Goal: Information Seeking & Learning: Learn about a topic

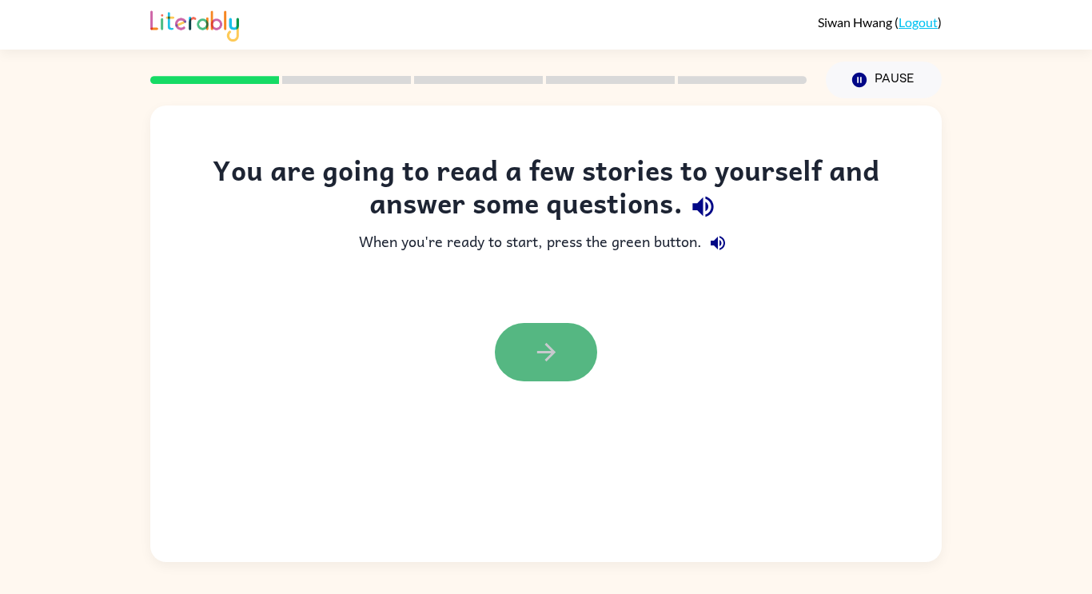
click at [551, 372] on button "button" at bounding box center [546, 352] width 102 height 58
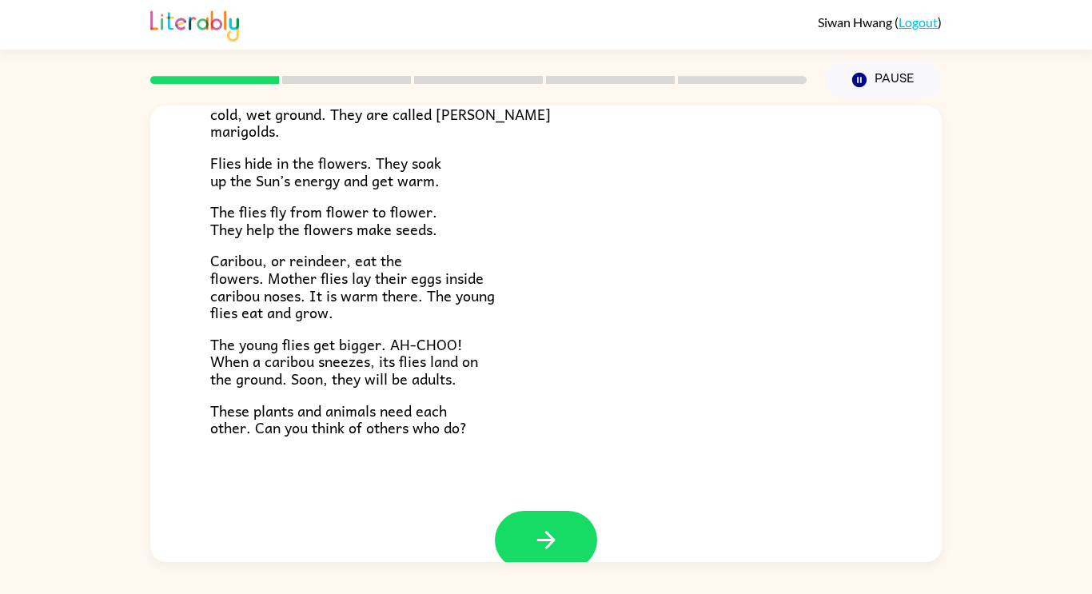
scroll to position [329, 0]
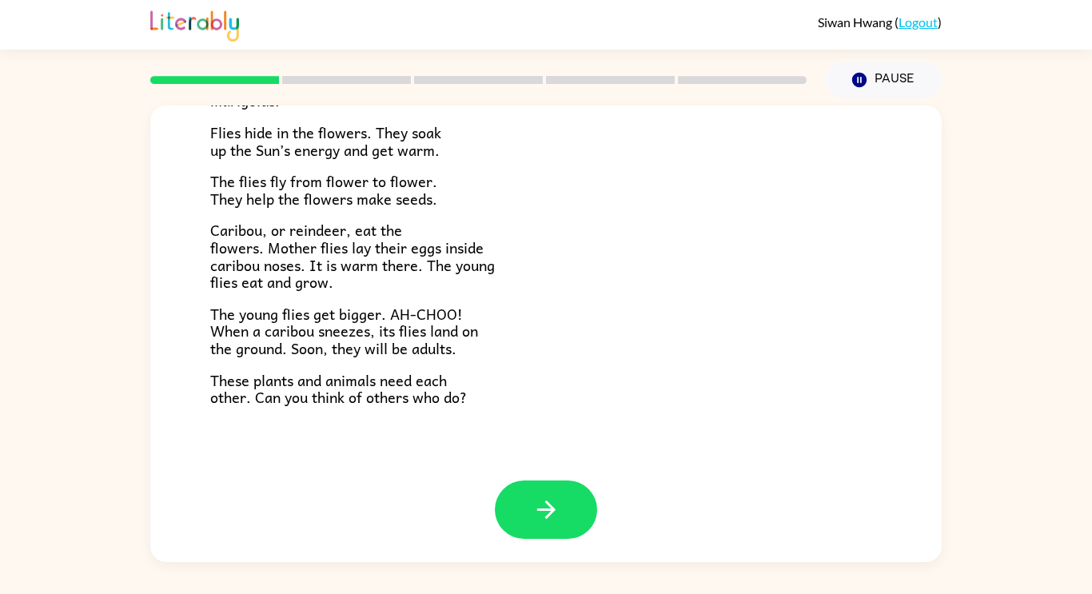
click at [498, 291] on div "Near the top of the world is land called tundra. The tundra is flat and has no …" at bounding box center [546, 138] width 672 height 537
click at [547, 220] on div "Near the top of the world is land called tundra. The tundra is flat and has no …" at bounding box center [546, 138] width 672 height 537
click at [546, 514] on icon "button" at bounding box center [547, 510] width 28 height 28
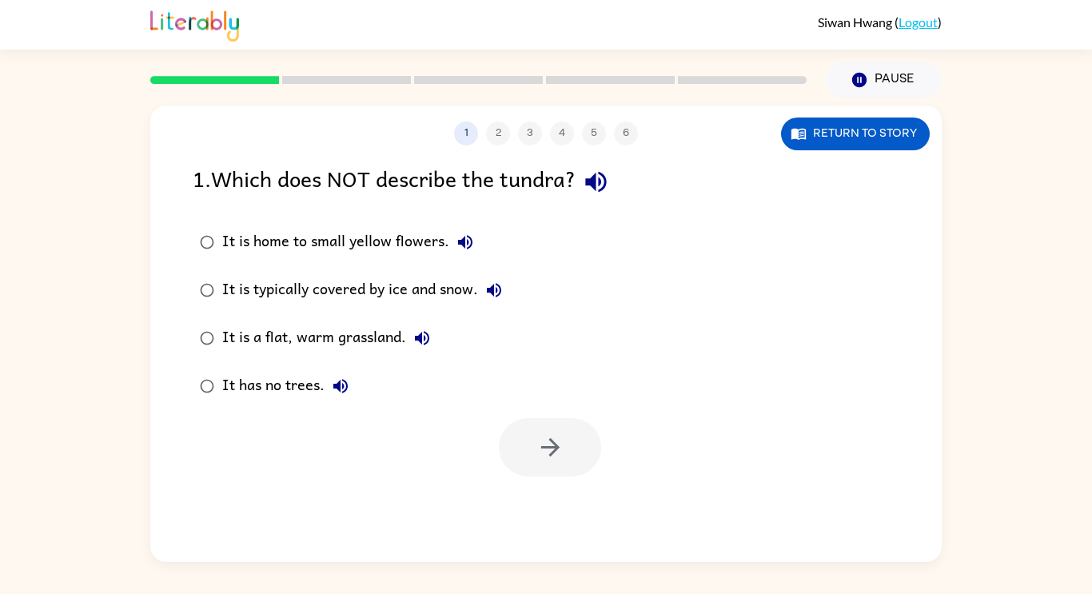
scroll to position [0, 0]
click at [244, 77] on rect at bounding box center [214, 80] width 129 height 8
click at [417, 341] on icon "button" at bounding box center [422, 338] width 19 height 19
click at [379, 341] on div "It is a flat, warm grassland." at bounding box center [330, 338] width 216 height 32
click at [385, 338] on div "It is a flat, warm grassland." at bounding box center [330, 338] width 216 height 32
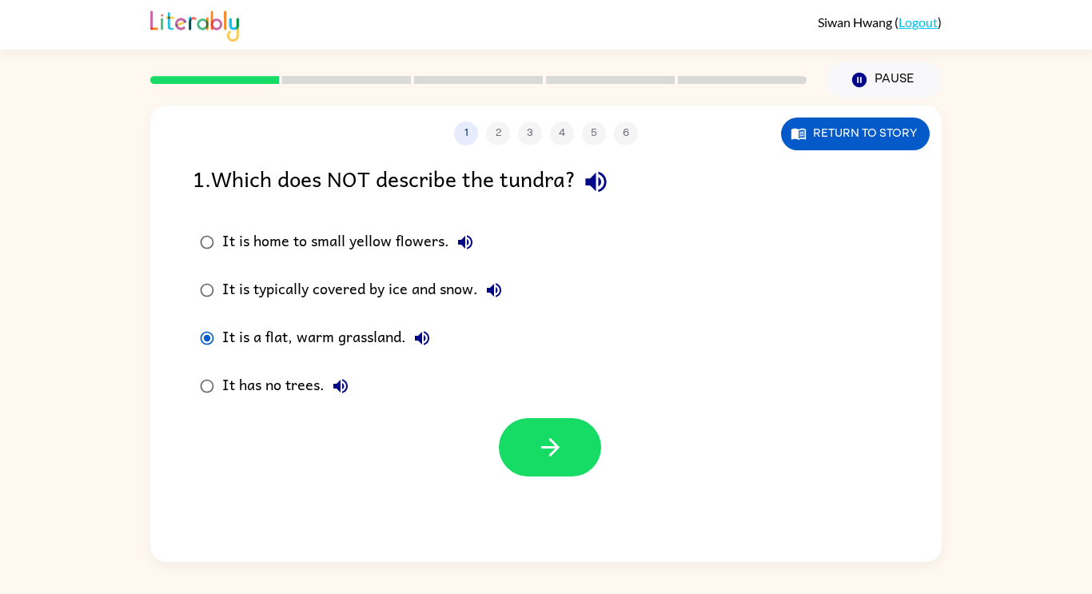
click at [447, 293] on div "It is typically covered by ice and snow." at bounding box center [366, 290] width 288 height 32
click at [397, 236] on div "It is home to small yellow flowers." at bounding box center [351, 242] width 259 height 32
click at [531, 452] on button "button" at bounding box center [550, 447] width 102 height 58
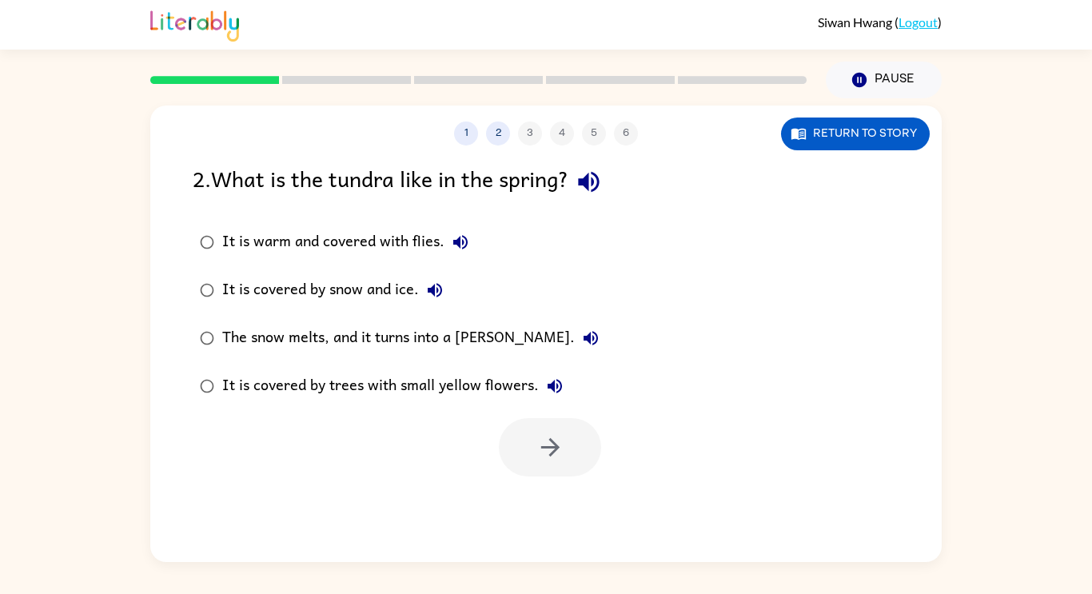
click at [394, 342] on div "The snow melts, and it turns into a [PERSON_NAME]." at bounding box center [414, 338] width 385 height 32
click at [524, 432] on button "button" at bounding box center [550, 447] width 102 height 58
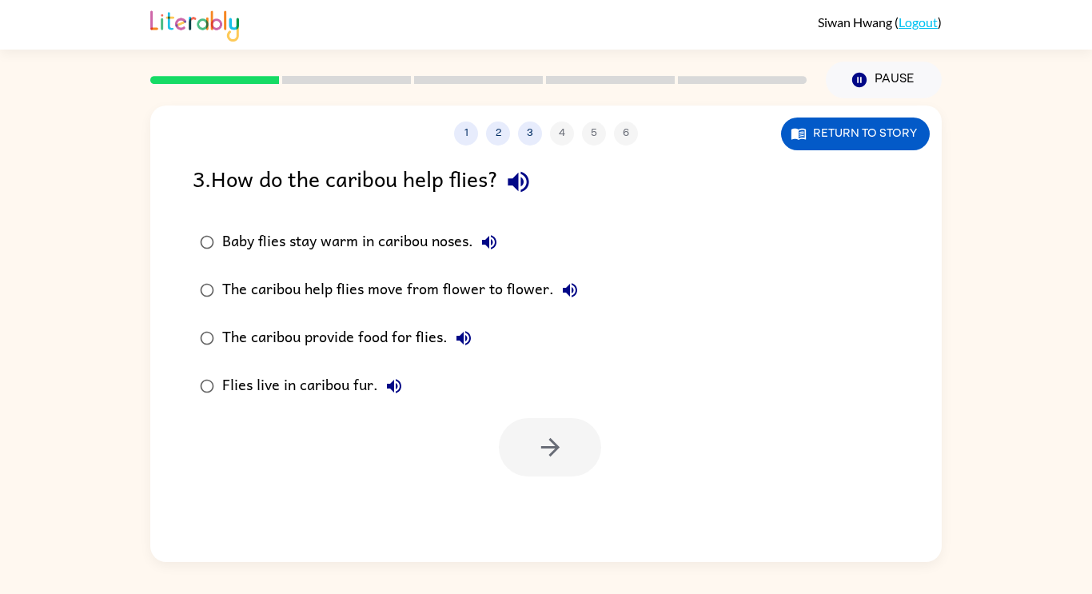
click at [455, 295] on div "The caribou help flies move from flower to flower." at bounding box center [404, 290] width 364 height 32
click at [519, 428] on button "button" at bounding box center [550, 447] width 102 height 58
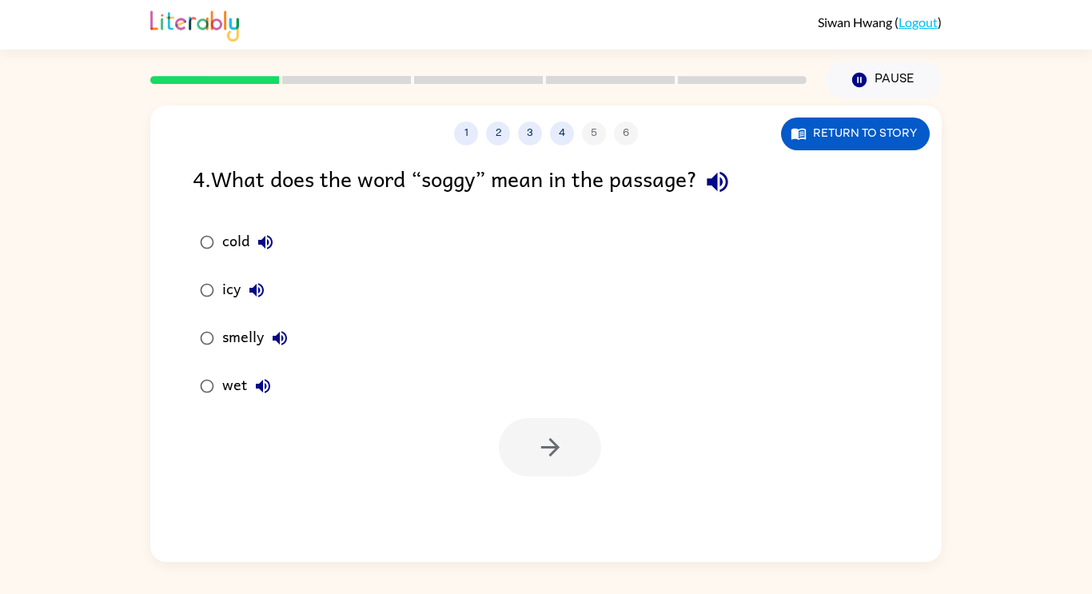
click at [238, 241] on div "cold" at bounding box center [251, 242] width 59 height 32
click at [549, 429] on button "button" at bounding box center [550, 447] width 102 height 58
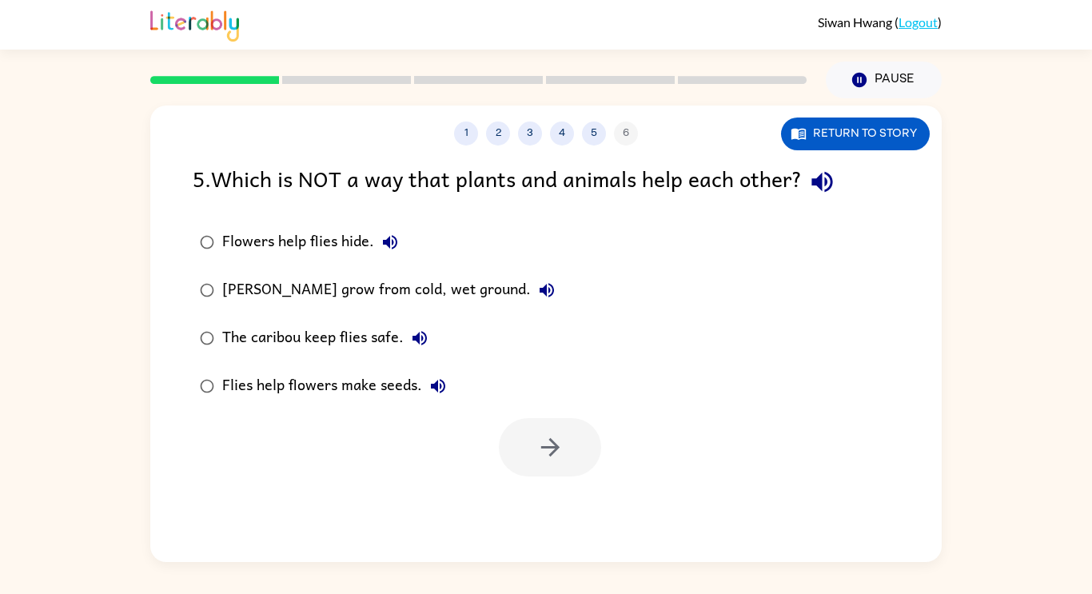
click at [549, 429] on div at bounding box center [550, 447] width 102 height 58
click at [289, 297] on div "[PERSON_NAME] grow from cold, wet ground." at bounding box center [392, 290] width 341 height 32
click at [354, 343] on div "The caribou keep flies safe." at bounding box center [328, 338] width 213 height 32
click at [384, 373] on div "Flies help flowers make seeds." at bounding box center [338, 386] width 232 height 32
click at [530, 437] on button "button" at bounding box center [550, 447] width 102 height 58
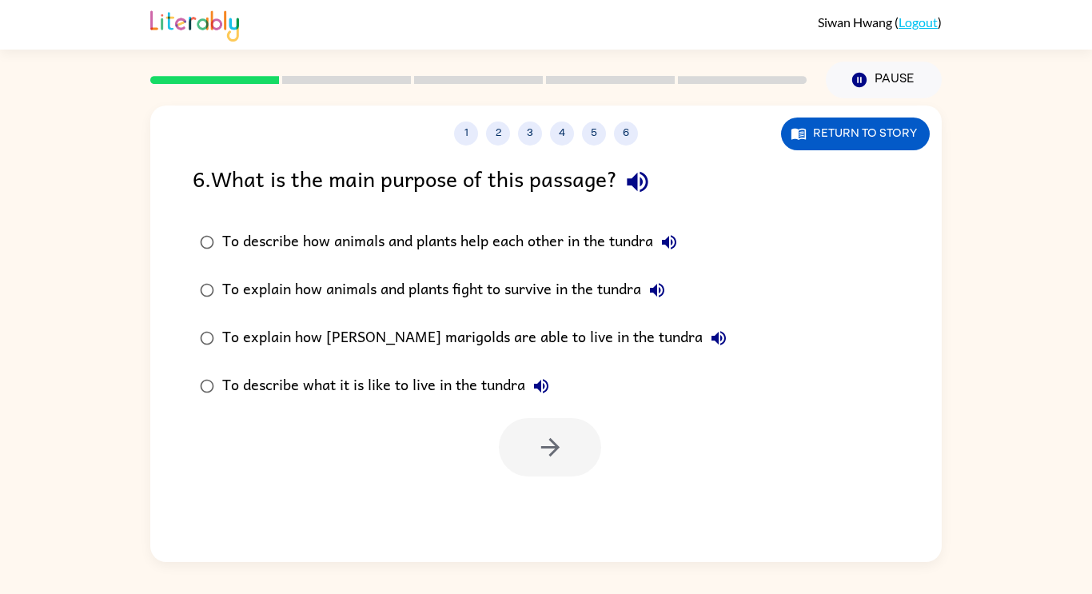
click at [449, 140] on div "1 2 3 4 5 6" at bounding box center [546, 134] width 792 height 24
click at [448, 277] on div "To explain how animals and plants fight to survive in the tundra" at bounding box center [447, 290] width 451 height 32
click at [461, 248] on div "To describe how animals and plants help each other in the tundra" at bounding box center [453, 242] width 463 height 32
click at [559, 433] on icon "button" at bounding box center [551, 447] width 28 height 28
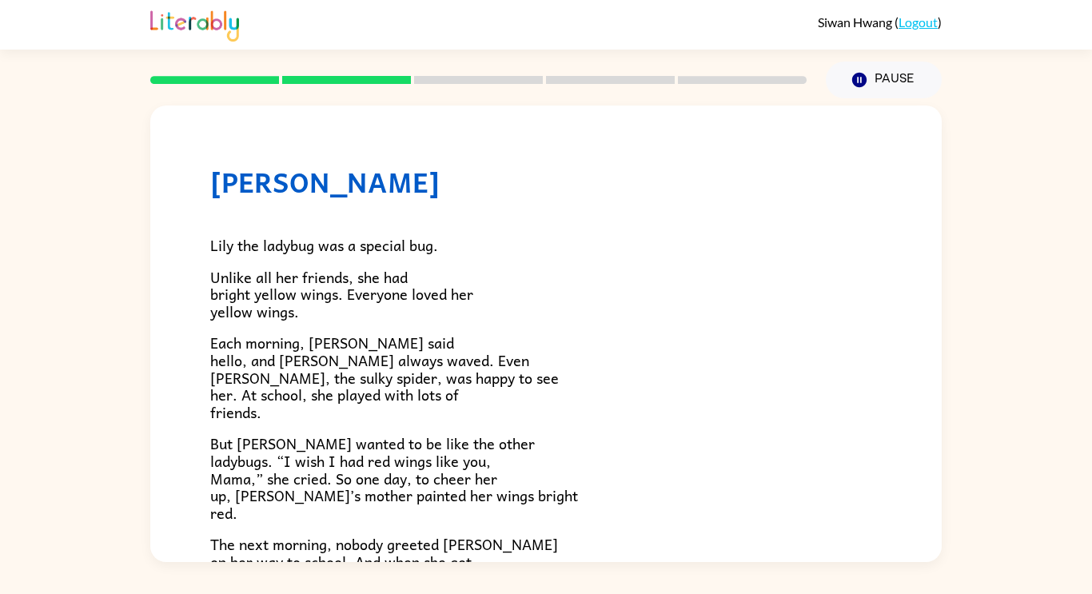
click at [18, 549] on div "[PERSON_NAME] [PERSON_NAME] the ladybug was a special bug. Unlike all her frien…" at bounding box center [546, 330] width 1092 height 464
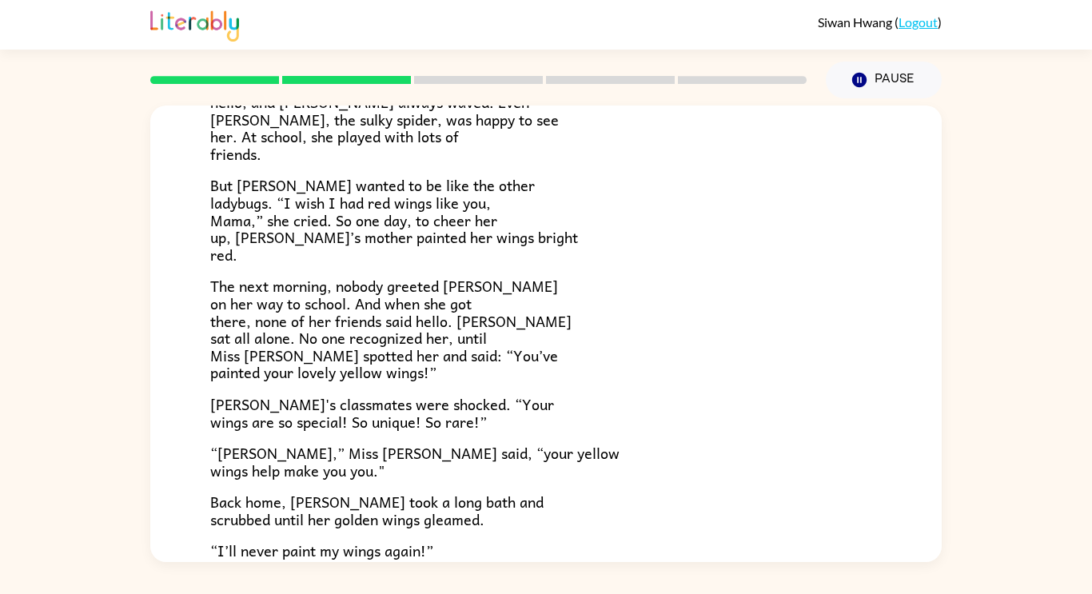
scroll to position [285, 0]
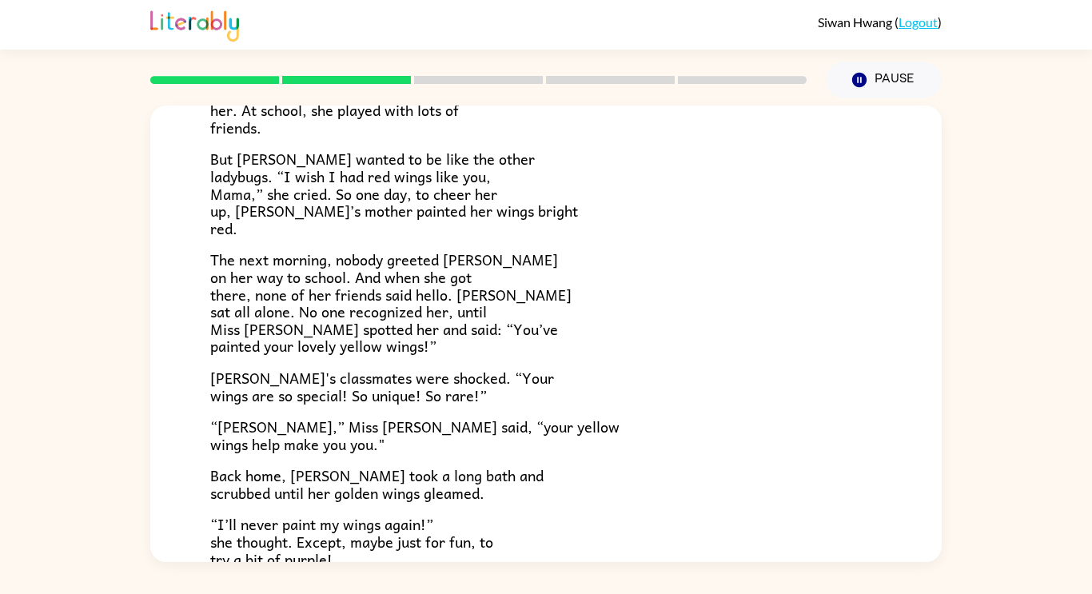
click at [462, 543] on span "“I’ll never paint my wings again!” she thought. Except, maybe just for fun, to …" at bounding box center [351, 542] width 283 height 58
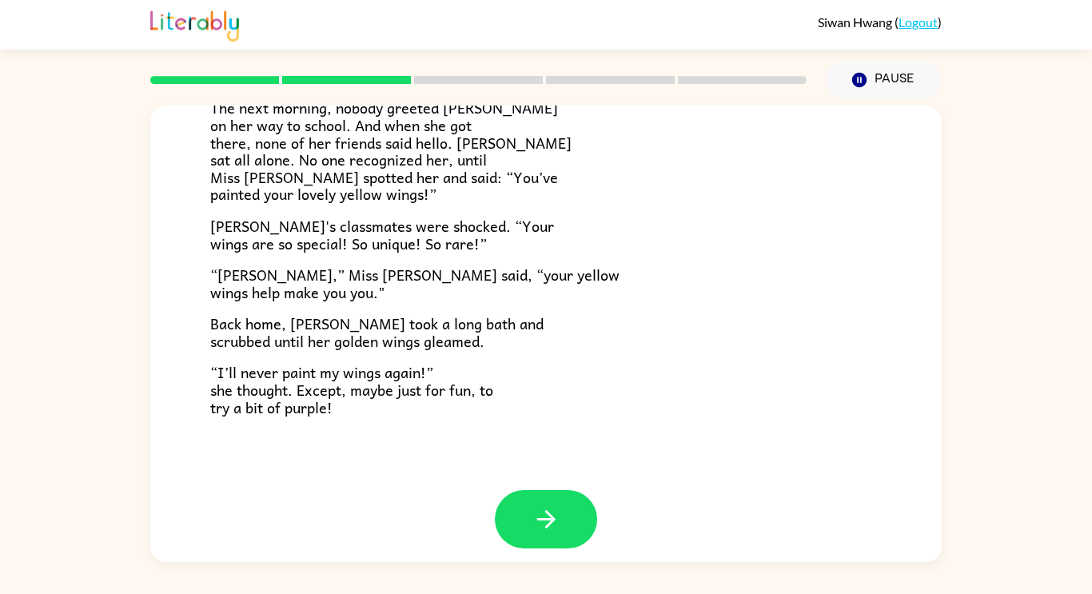
scroll to position [447, 0]
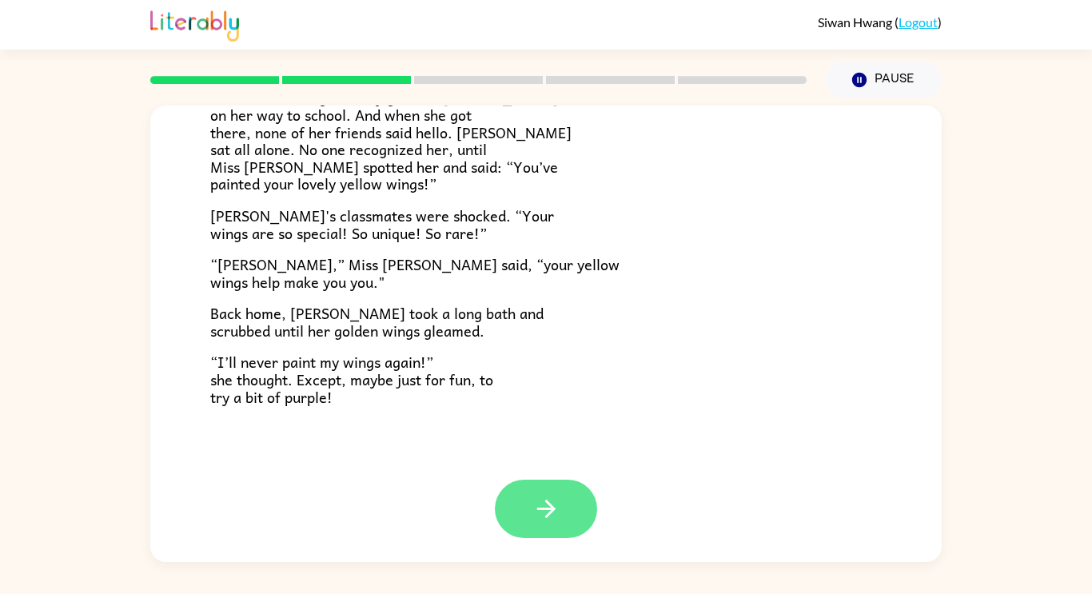
click at [547, 507] on icon "button" at bounding box center [547, 509] width 28 height 28
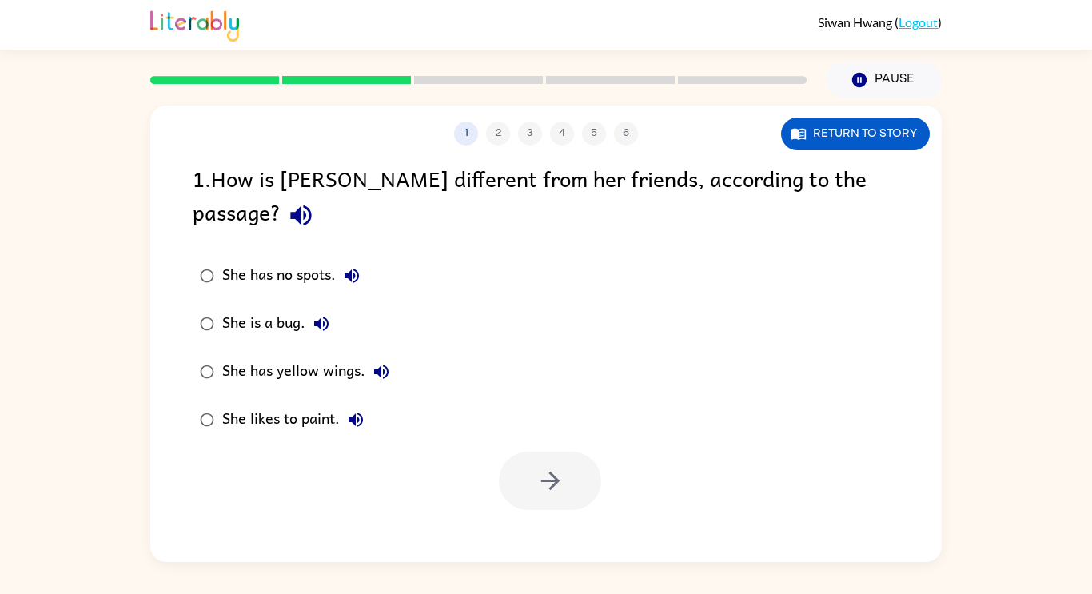
scroll to position [0, 0]
click at [315, 260] on div "She has no spots." at bounding box center [295, 276] width 146 height 32
click at [524, 454] on button "button" at bounding box center [550, 481] width 102 height 58
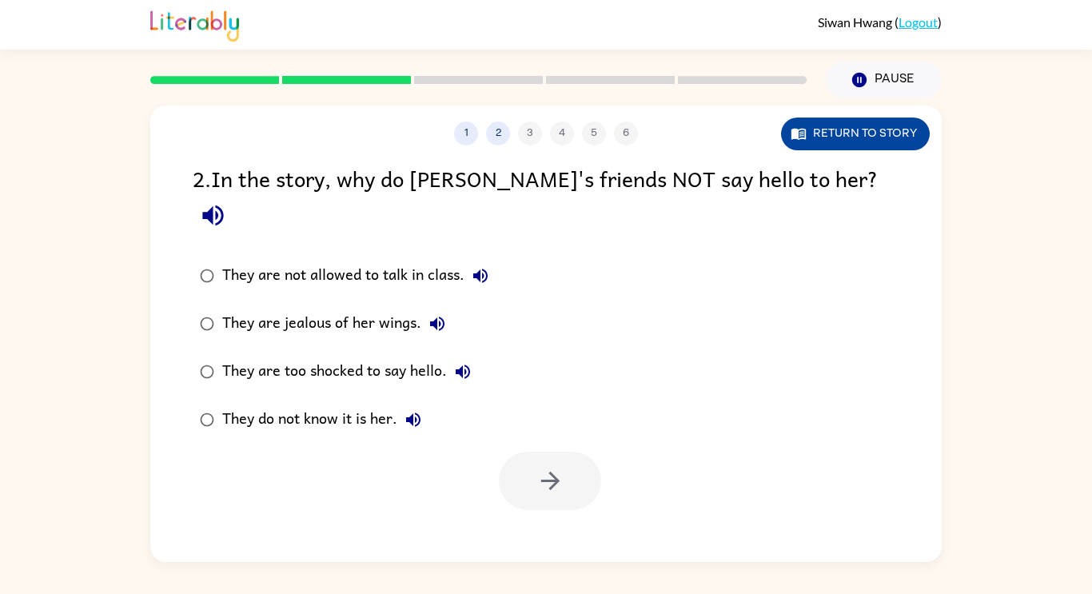
click at [818, 129] on button "Return to story" at bounding box center [855, 134] width 149 height 33
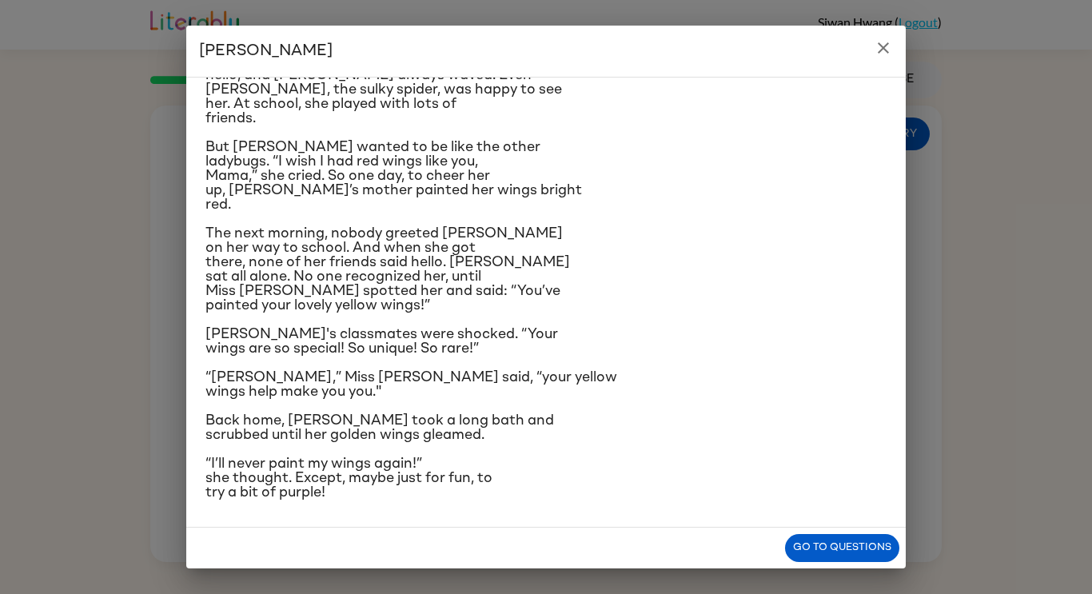
scroll to position [159, 0]
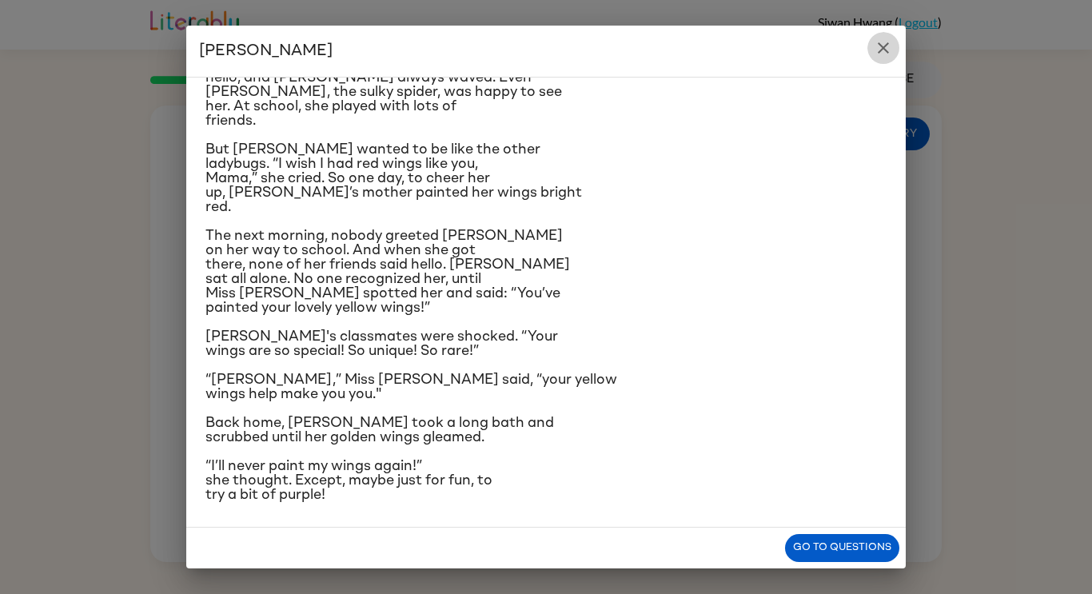
click at [879, 38] on icon "close" at bounding box center [883, 47] width 19 height 19
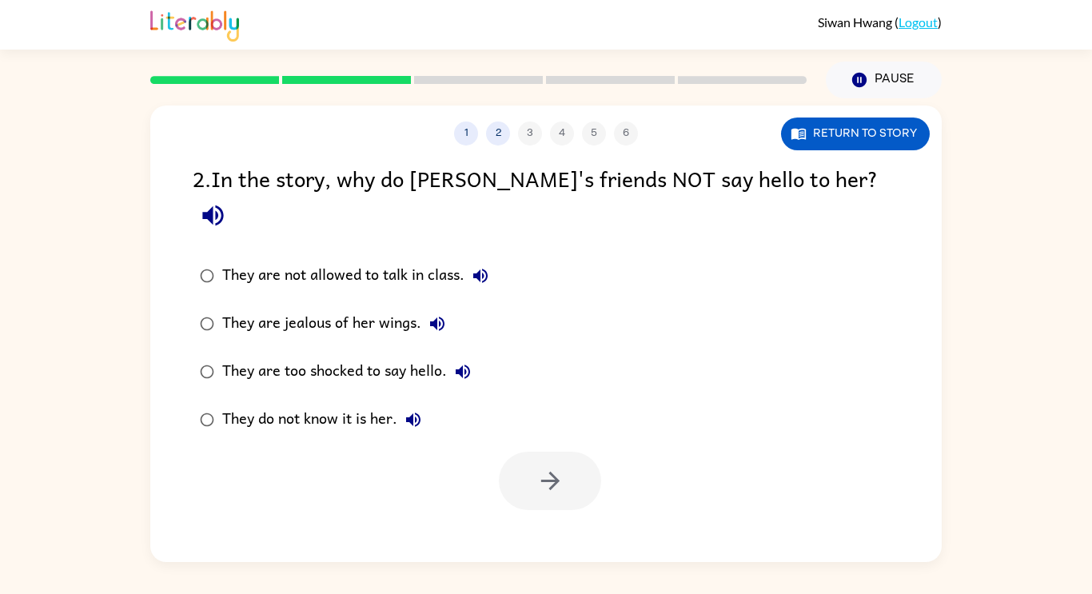
click at [374, 356] on div "They are too shocked to say hello." at bounding box center [350, 372] width 257 height 32
click at [583, 452] on button "button" at bounding box center [550, 481] width 102 height 58
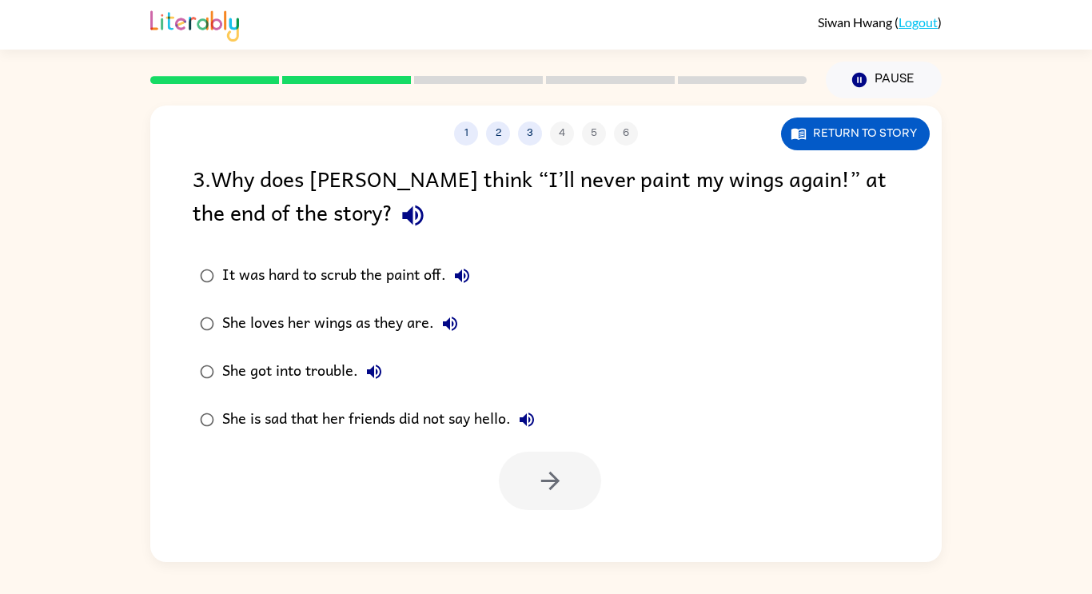
click at [457, 410] on div "She is sad that her friends did not say hello." at bounding box center [382, 420] width 321 height 32
click at [522, 464] on button "button" at bounding box center [550, 481] width 102 height 58
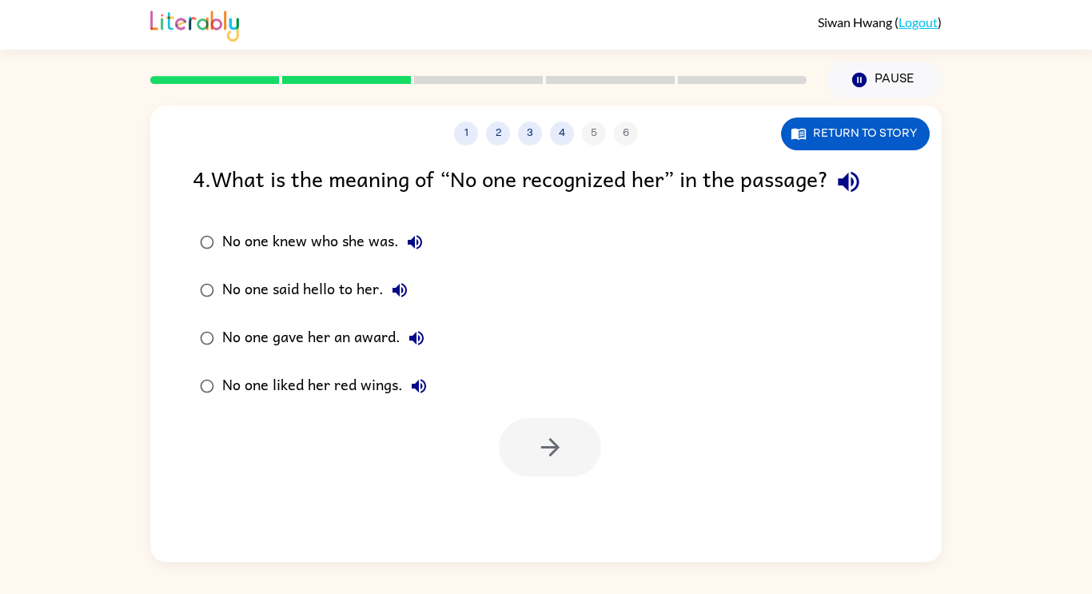
click at [339, 285] on div "No one said hello to her." at bounding box center [319, 290] width 194 height 32
click at [359, 237] on div "No one knew who she was." at bounding box center [326, 242] width 209 height 32
click at [516, 442] on button "button" at bounding box center [550, 447] width 102 height 58
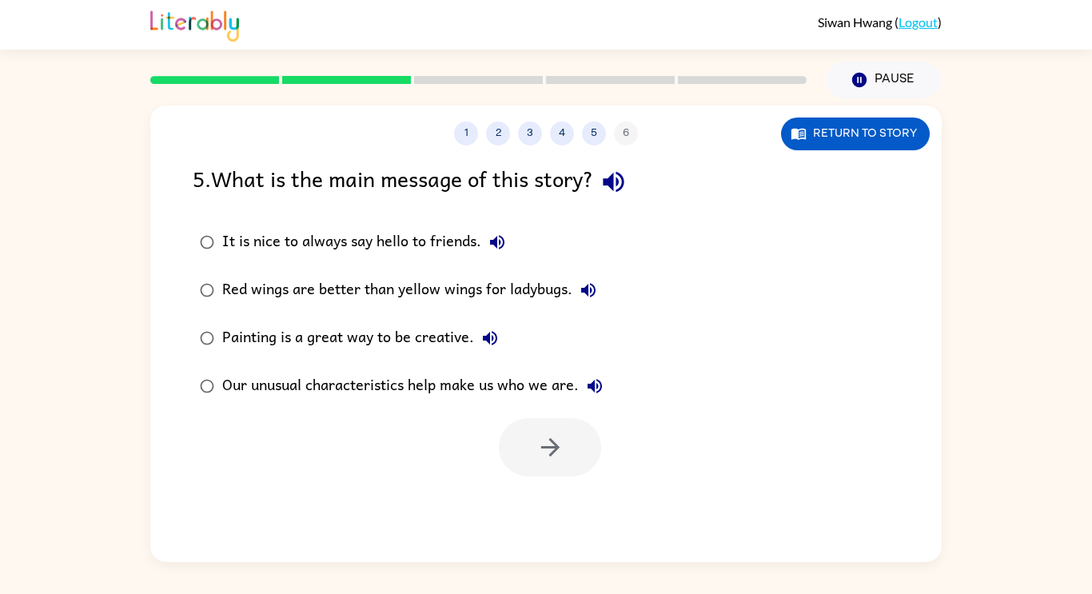
click at [323, 241] on div "It is nice to always say hello to friends." at bounding box center [367, 242] width 291 height 32
click at [572, 420] on button "button" at bounding box center [550, 447] width 102 height 58
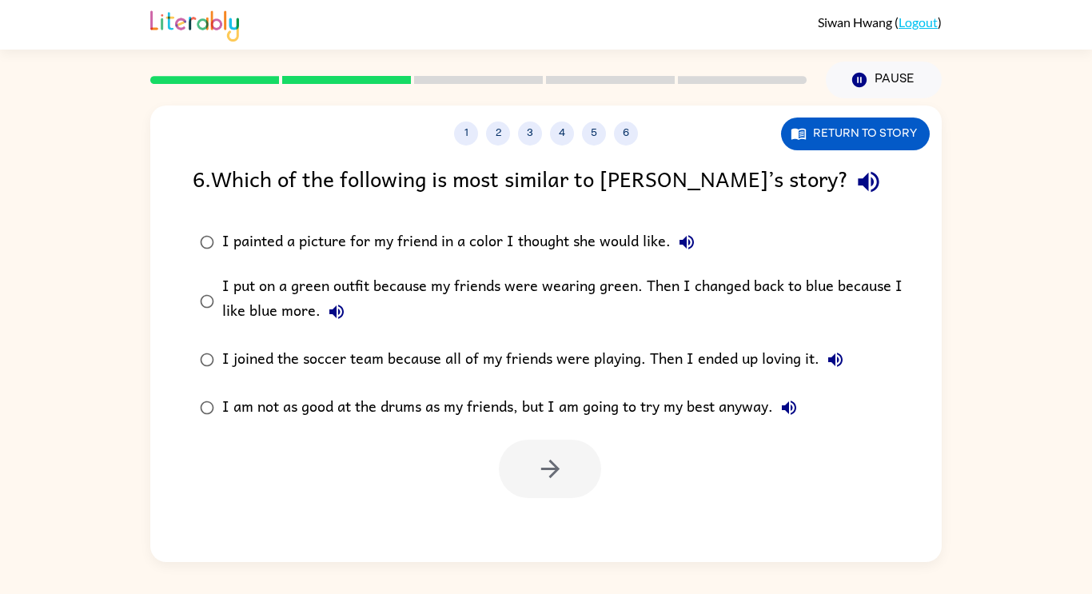
click at [356, 253] on div "I painted a picture for my friend in a color I thought she would like." at bounding box center [462, 242] width 481 height 32
click at [7, 569] on div "[PERSON_NAME] ( Logout ) Pause Pause 1 2 3 4 5 6 Return to story 6 . Which of t…" at bounding box center [546, 297] width 1092 height 594
click at [525, 435] on div at bounding box center [546, 465] width 792 height 66
click at [543, 441] on button "button" at bounding box center [550, 469] width 102 height 58
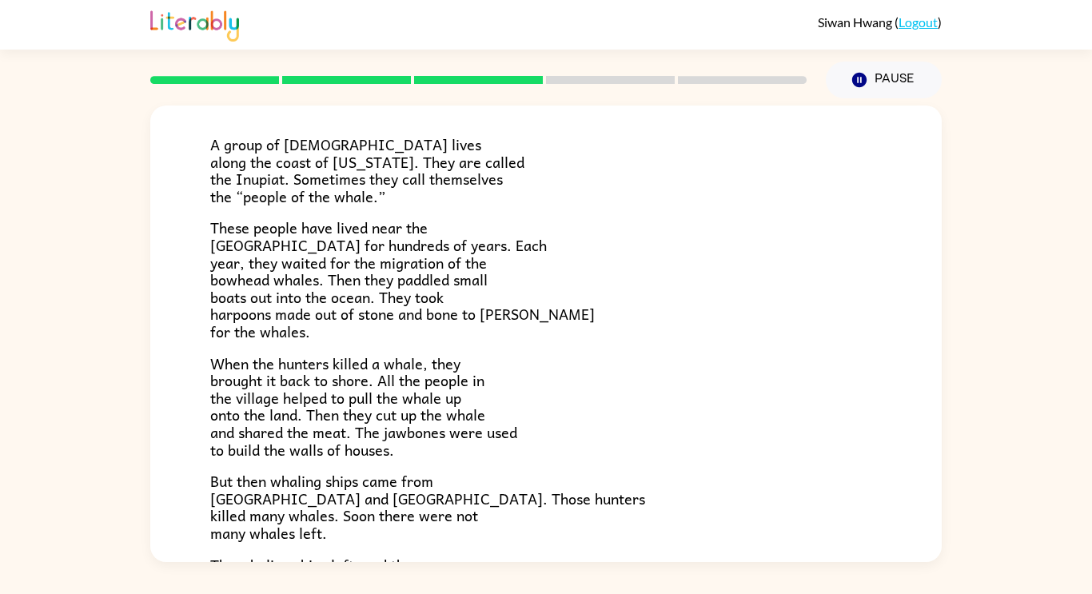
scroll to position [0, 0]
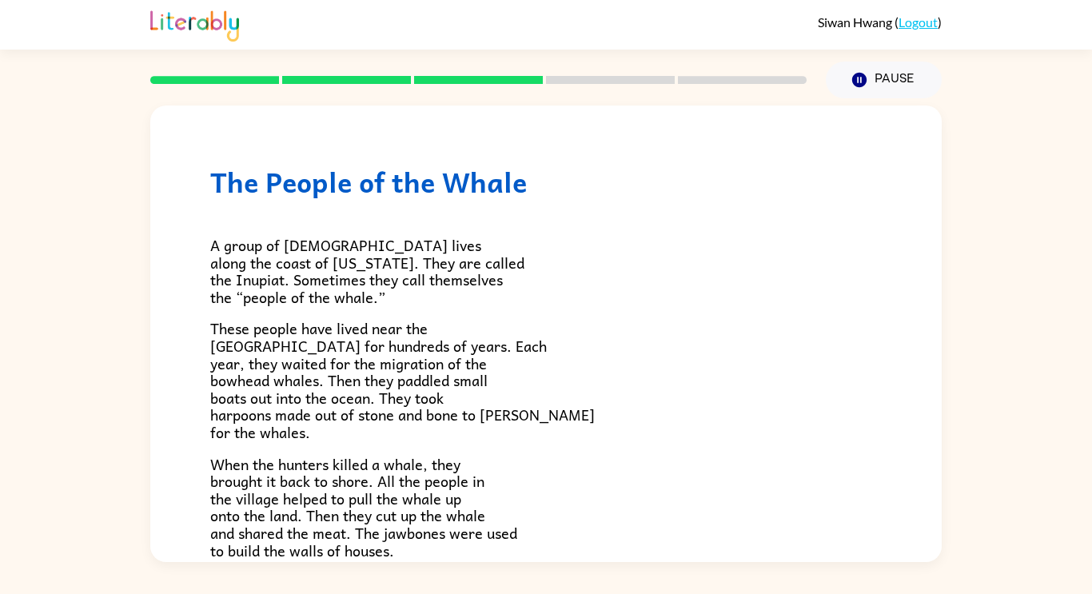
click at [445, 280] on span "A group of [DEMOGRAPHIC_DATA] lives along the coast of [US_STATE]. They are cal…" at bounding box center [367, 270] width 314 height 75
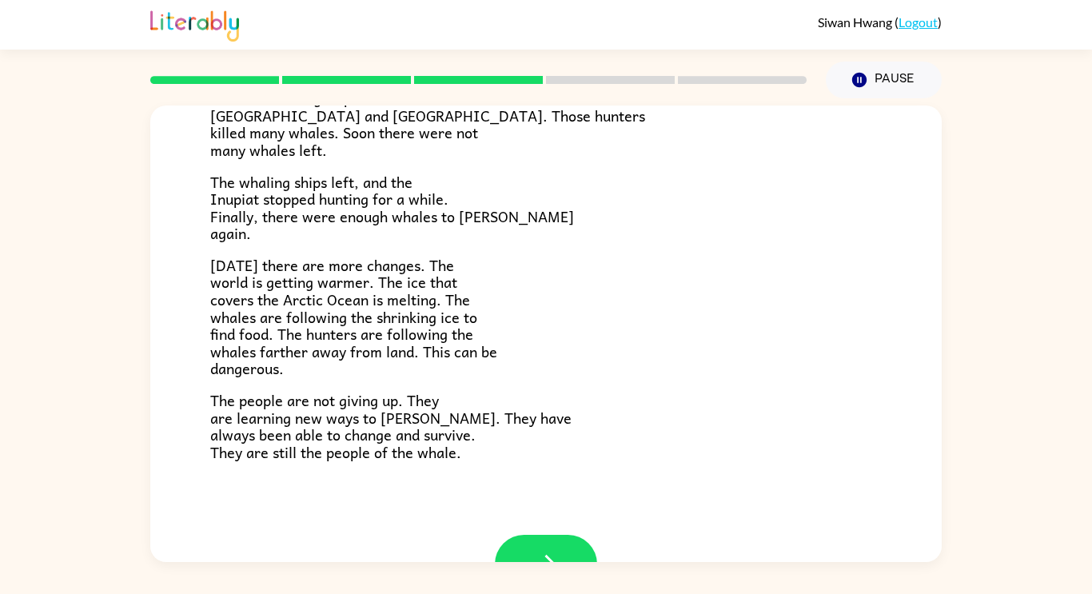
scroll to position [485, 0]
click at [325, 214] on span "The whaling ships left, and the Inupiat stopped hunting for a while. Finally, t…" at bounding box center [392, 207] width 364 height 75
click at [221, 281] on span "[DATE] there are more changes. The world is getting warmer. The ice that covers…" at bounding box center [353, 316] width 287 height 127
click at [288, 354] on span "[DATE] there are more changes. The world is getting warmer. The ice that covers…" at bounding box center [353, 316] width 287 height 127
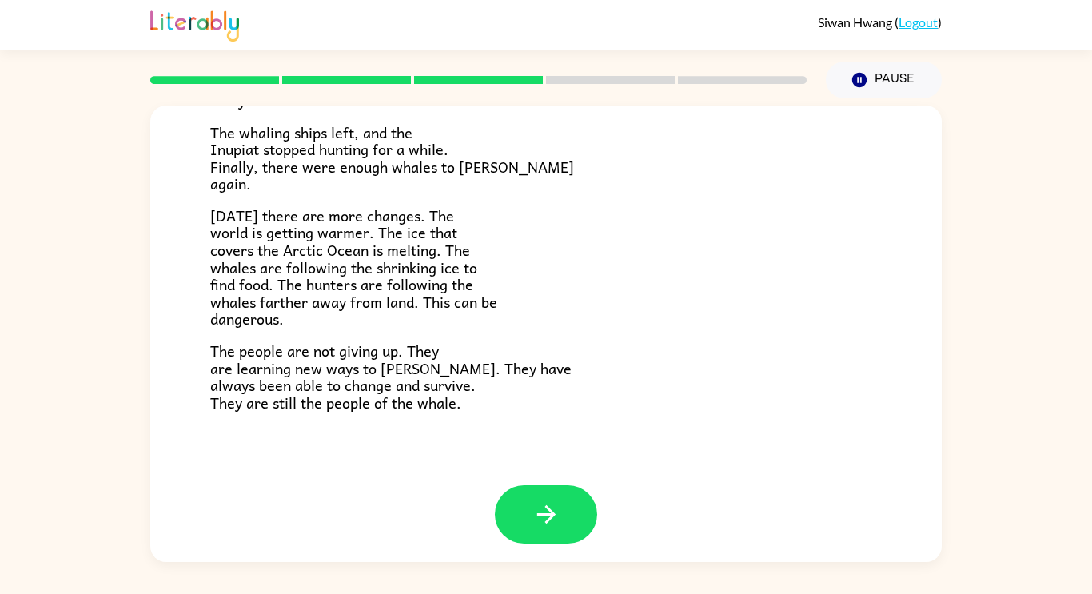
scroll to position [539, 0]
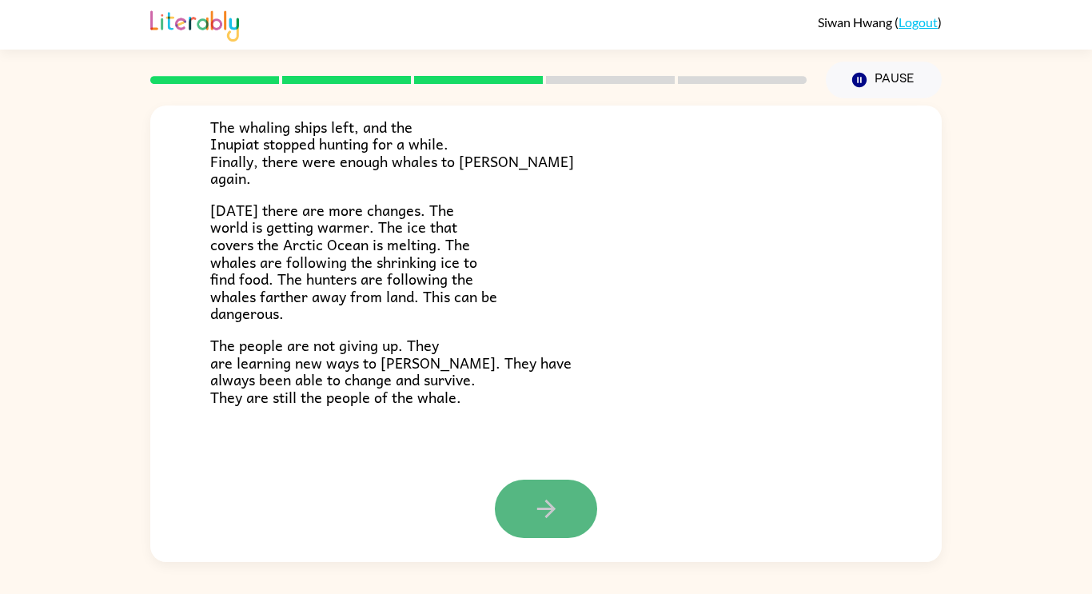
click at [521, 487] on button "button" at bounding box center [546, 509] width 102 height 58
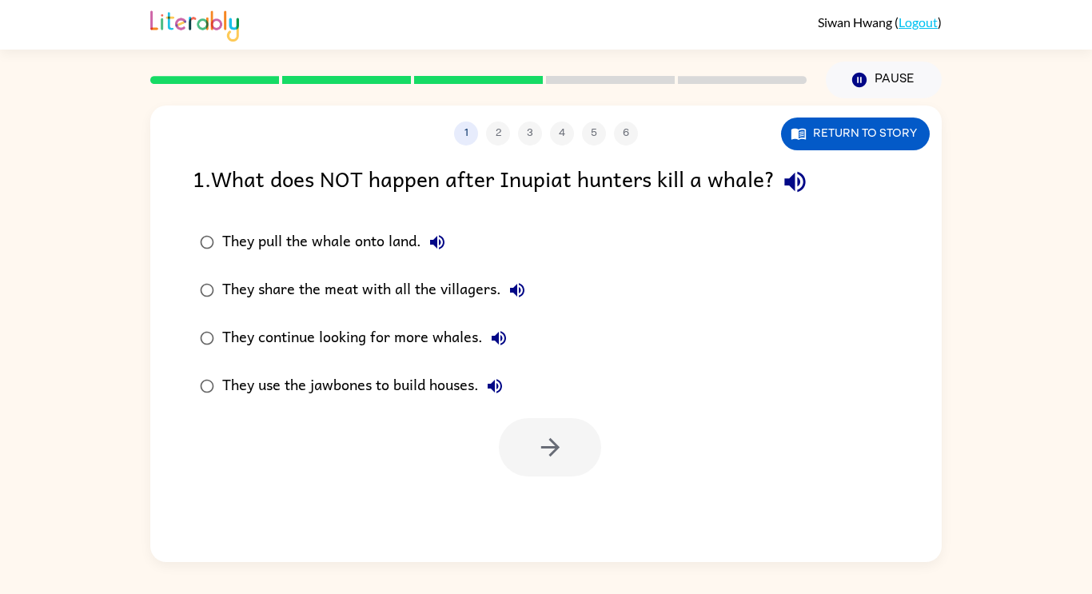
click at [524, 446] on div at bounding box center [550, 447] width 102 height 58
click at [526, 336] on label "They continue looking for more whales." at bounding box center [362, 338] width 357 height 48
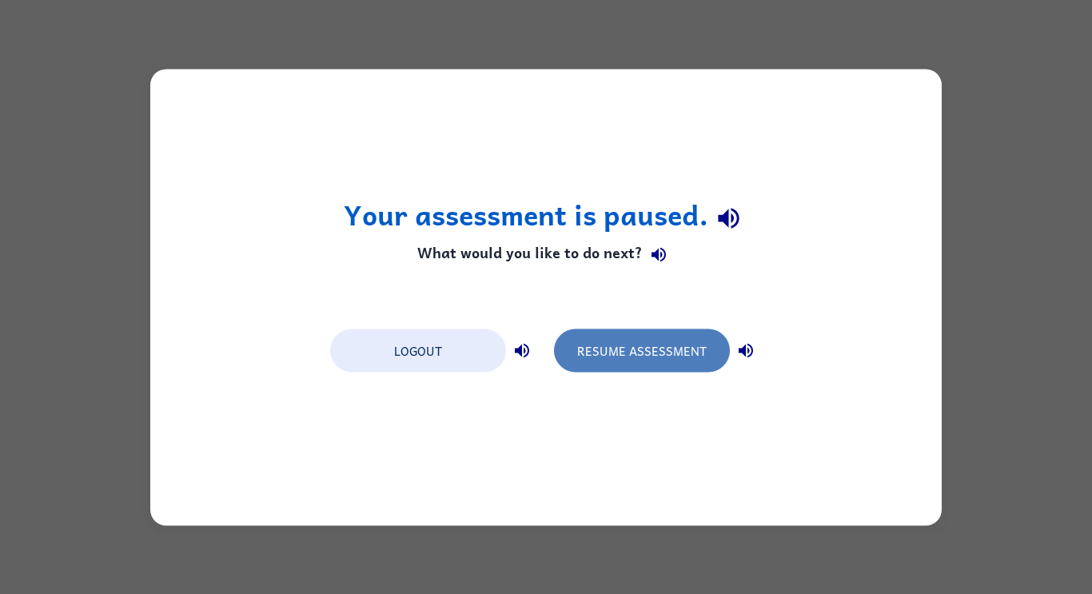
click at [586, 359] on button "Resume Assessment" at bounding box center [642, 350] width 176 height 43
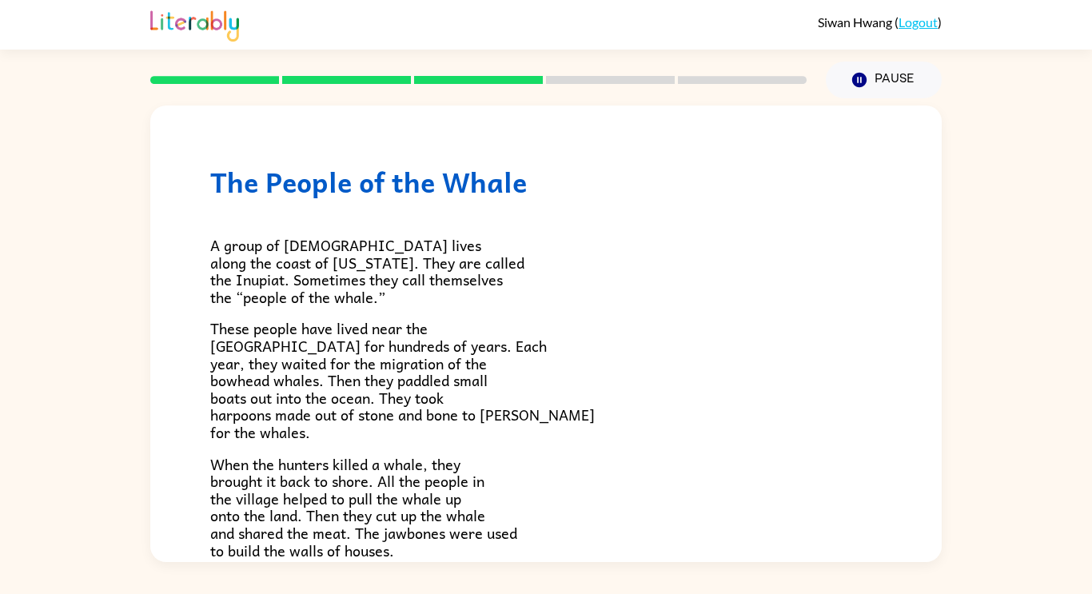
scroll to position [539, 0]
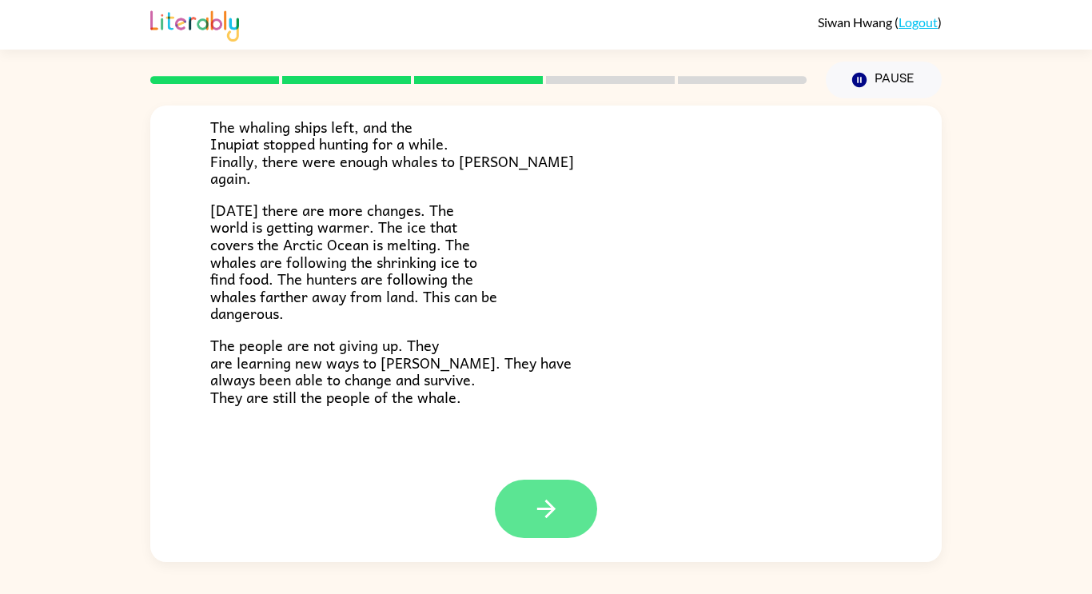
click at [533, 508] on icon "button" at bounding box center [547, 509] width 28 height 28
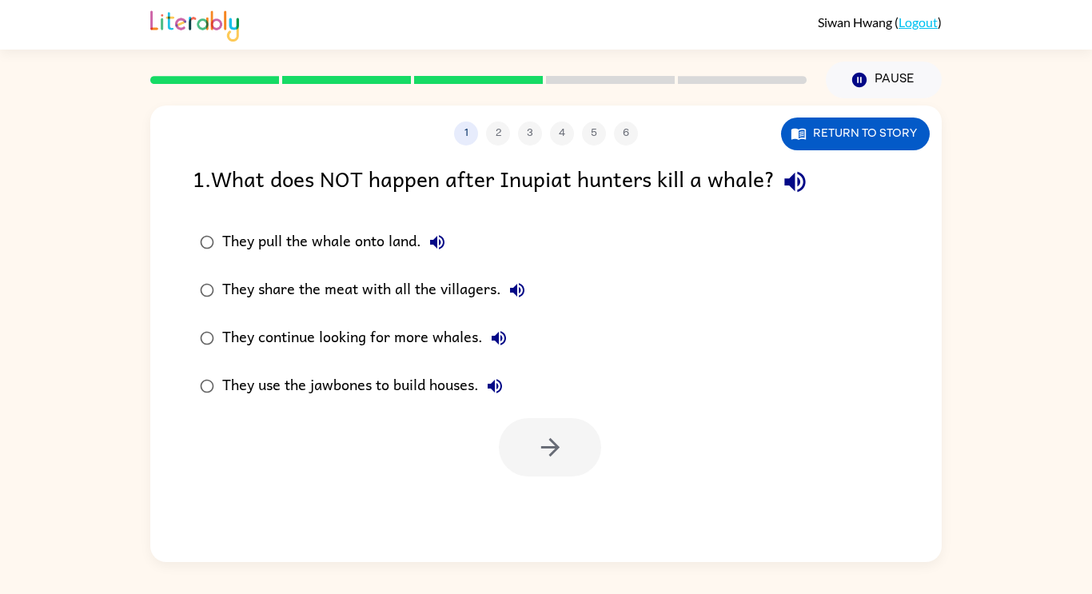
click at [309, 235] on div "They pull the whale onto land." at bounding box center [337, 242] width 231 height 32
click at [560, 439] on icon "button" at bounding box center [551, 447] width 28 height 28
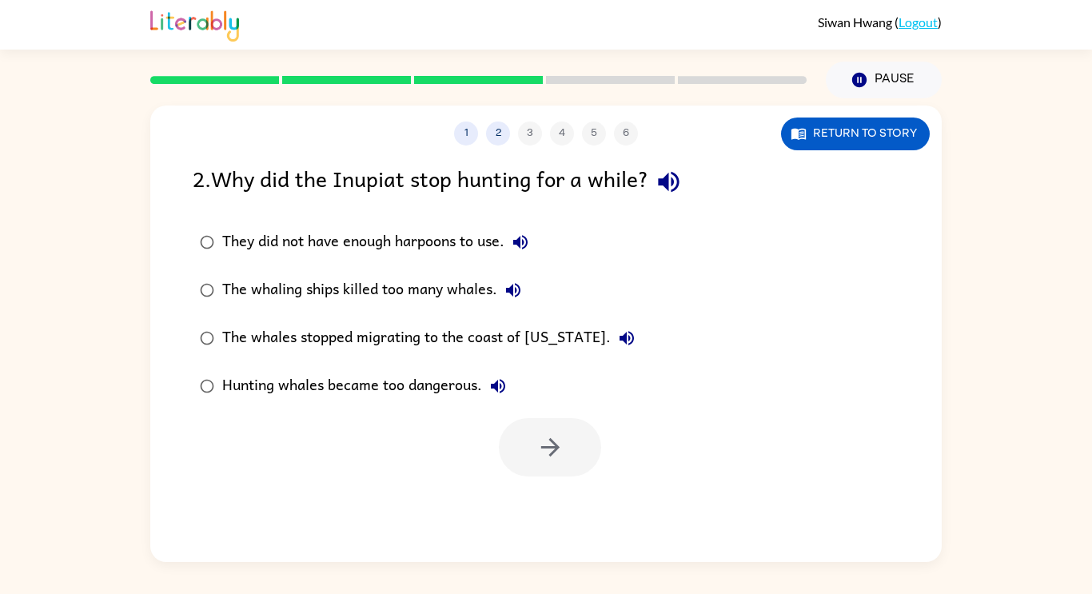
click at [473, 278] on div "The whaling ships killed too many whales." at bounding box center [375, 290] width 307 height 32
click at [571, 414] on div at bounding box center [546, 443] width 792 height 66
click at [572, 419] on button "button" at bounding box center [550, 447] width 102 height 58
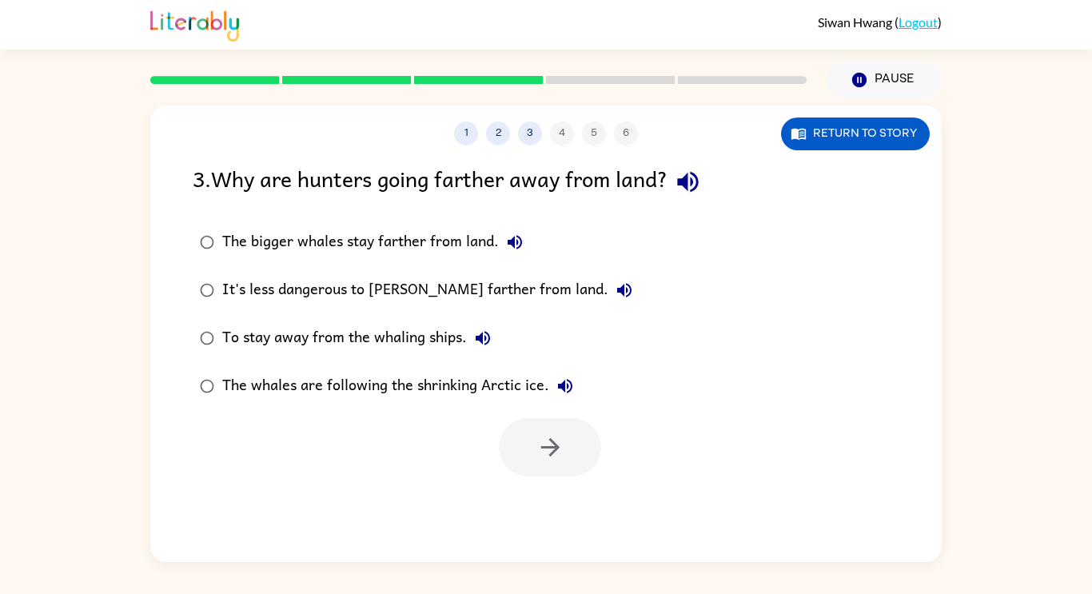
click at [440, 263] on label "The bigger whales stay farther from land." at bounding box center [416, 242] width 465 height 48
click at [574, 421] on button "button" at bounding box center [550, 447] width 102 height 58
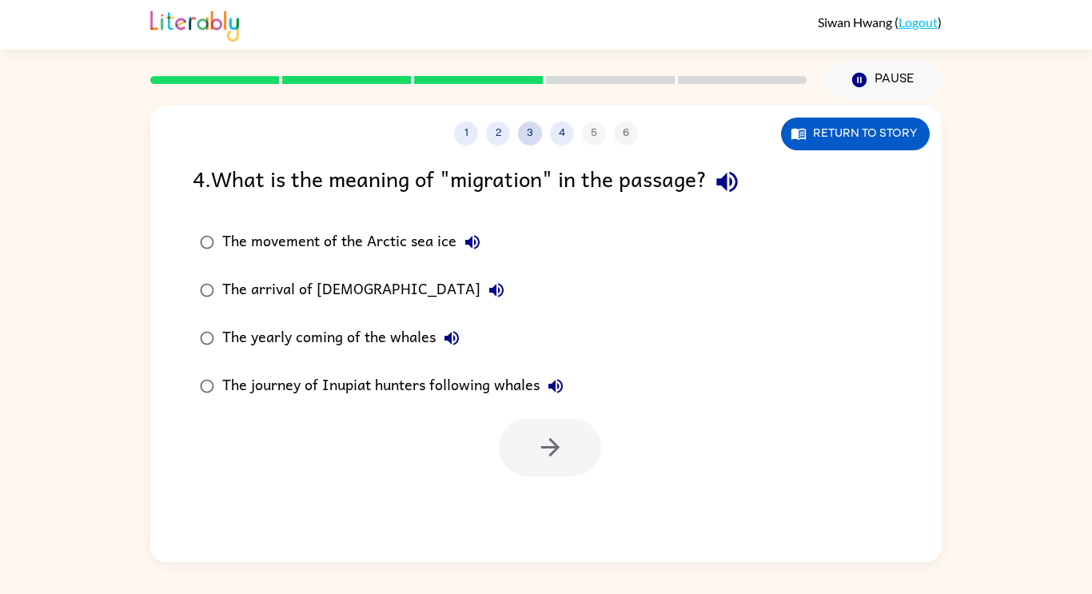
click at [529, 135] on button "3" at bounding box center [530, 134] width 24 height 24
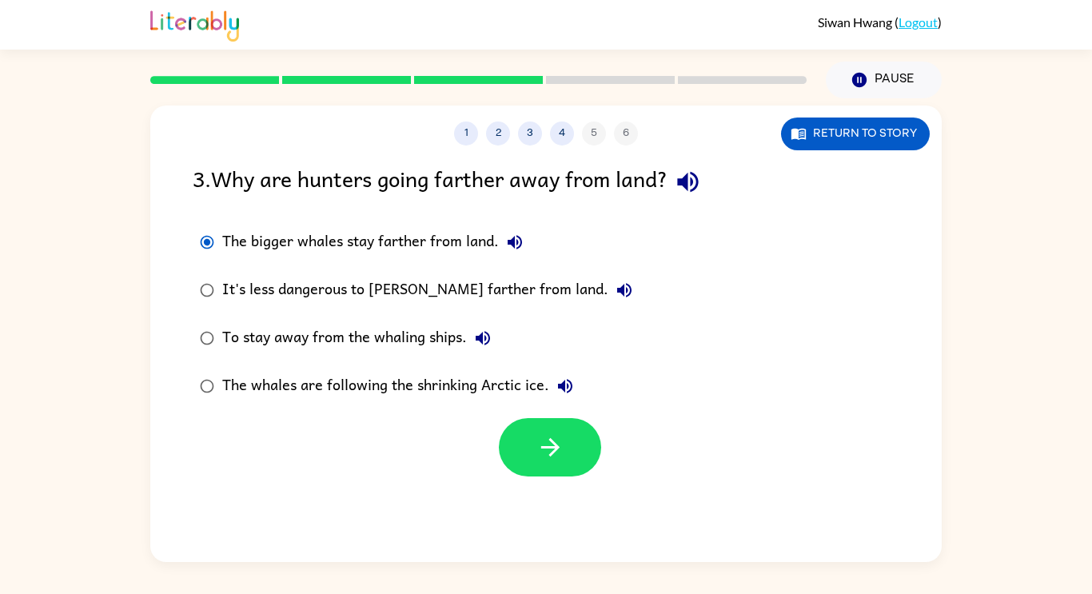
click at [383, 284] on div "It's less dangerous to [PERSON_NAME] farther from land." at bounding box center [431, 290] width 418 height 32
click at [558, 418] on button "button" at bounding box center [550, 447] width 102 height 58
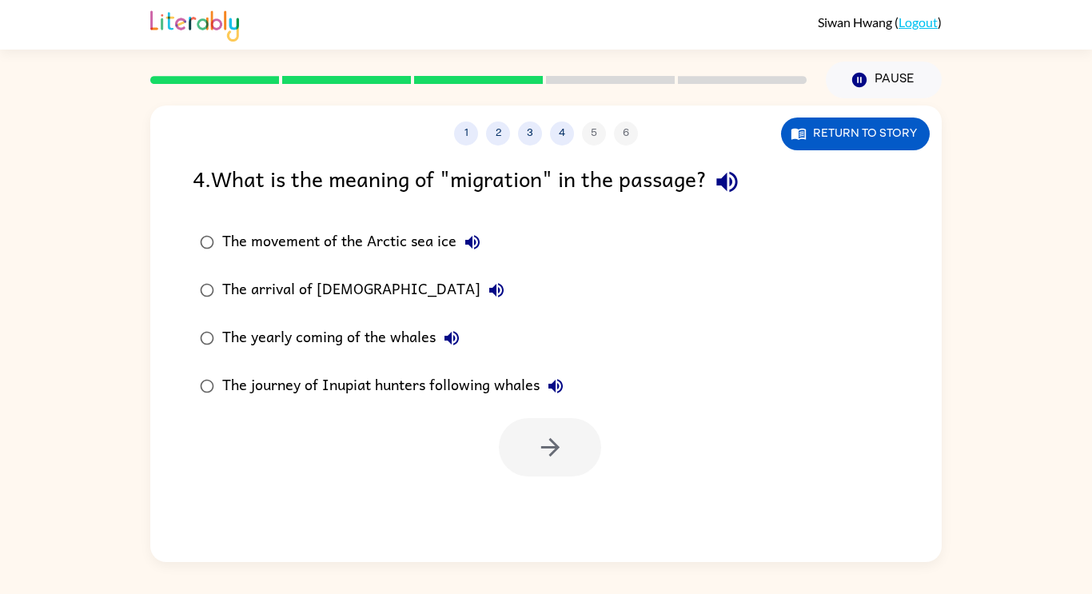
click at [375, 285] on div "The arrival of [DEMOGRAPHIC_DATA]" at bounding box center [367, 290] width 290 height 32
click at [529, 451] on button "button" at bounding box center [550, 447] width 102 height 58
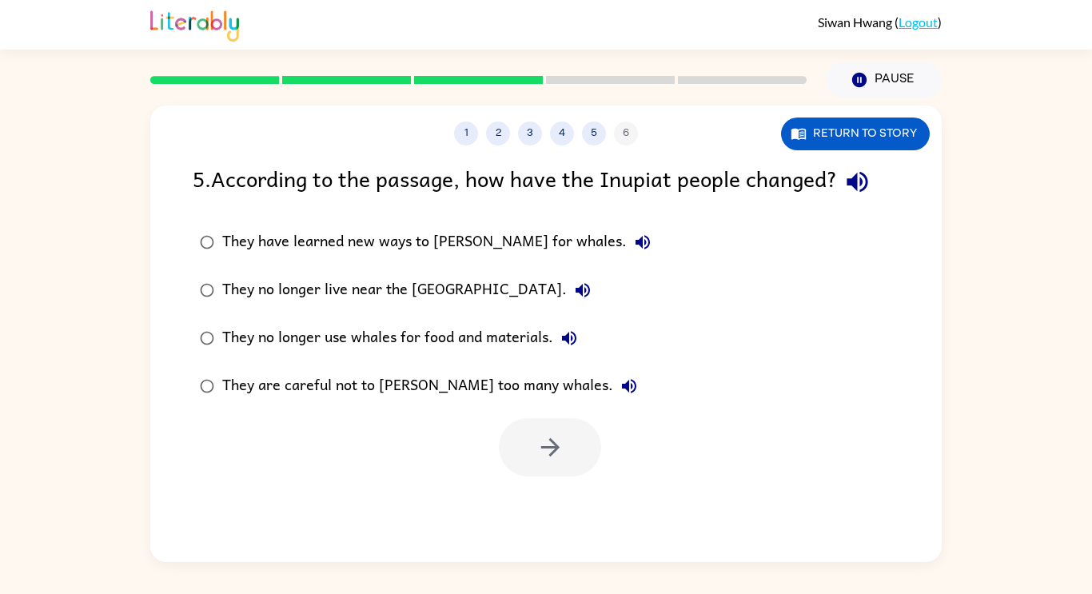
click at [421, 280] on div "They no longer live near the [GEOGRAPHIC_DATA]." at bounding box center [410, 290] width 377 height 32
click at [514, 444] on button "button" at bounding box center [550, 447] width 102 height 58
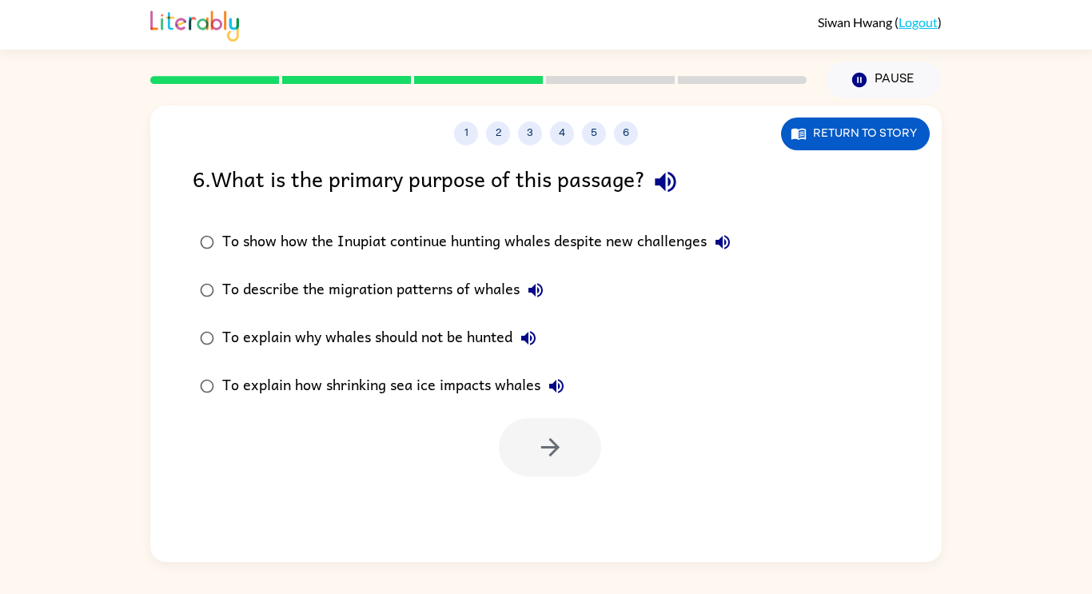
click at [481, 239] on div "To show how the Inupiat continue hunting whales despite new challenges" at bounding box center [480, 242] width 517 height 32
click at [578, 429] on button "button" at bounding box center [550, 447] width 102 height 58
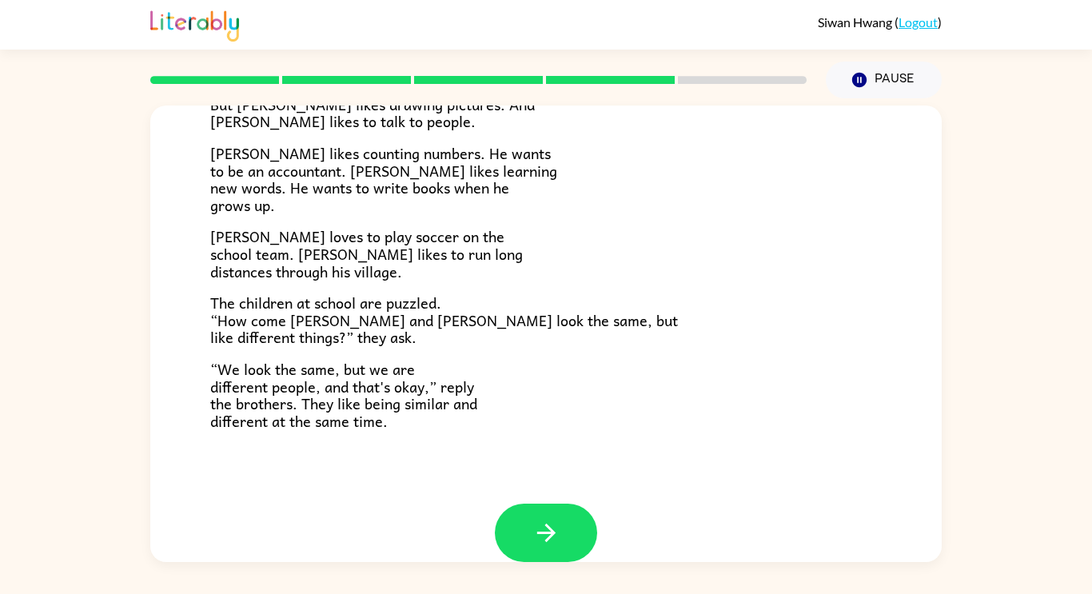
click at [315, 265] on span "[PERSON_NAME] loves to play soccer on the school team. [PERSON_NAME] likes to r…" at bounding box center [366, 254] width 313 height 58
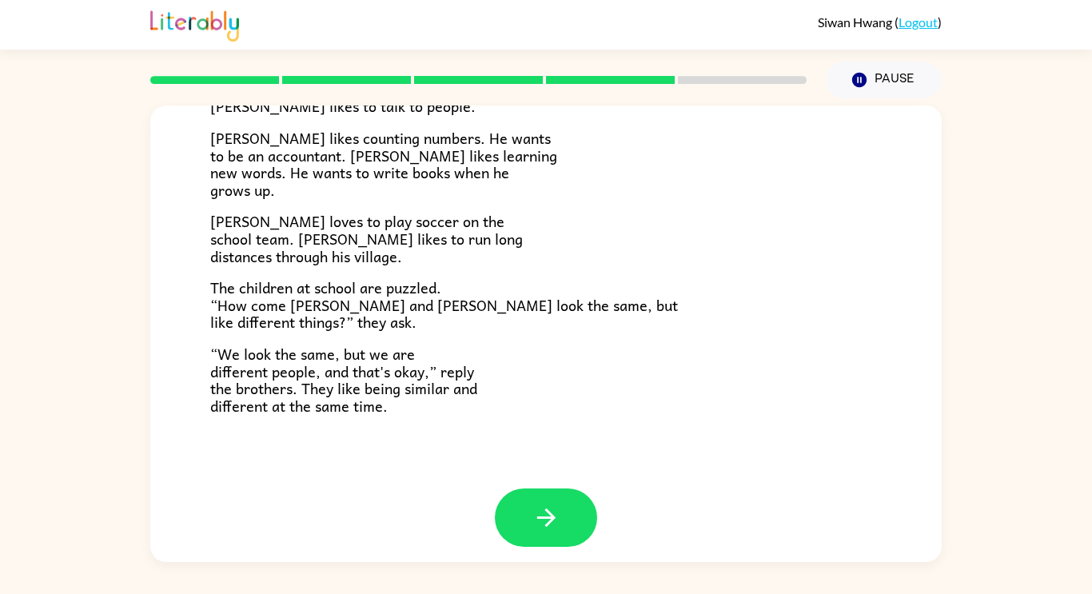
scroll to position [346, 0]
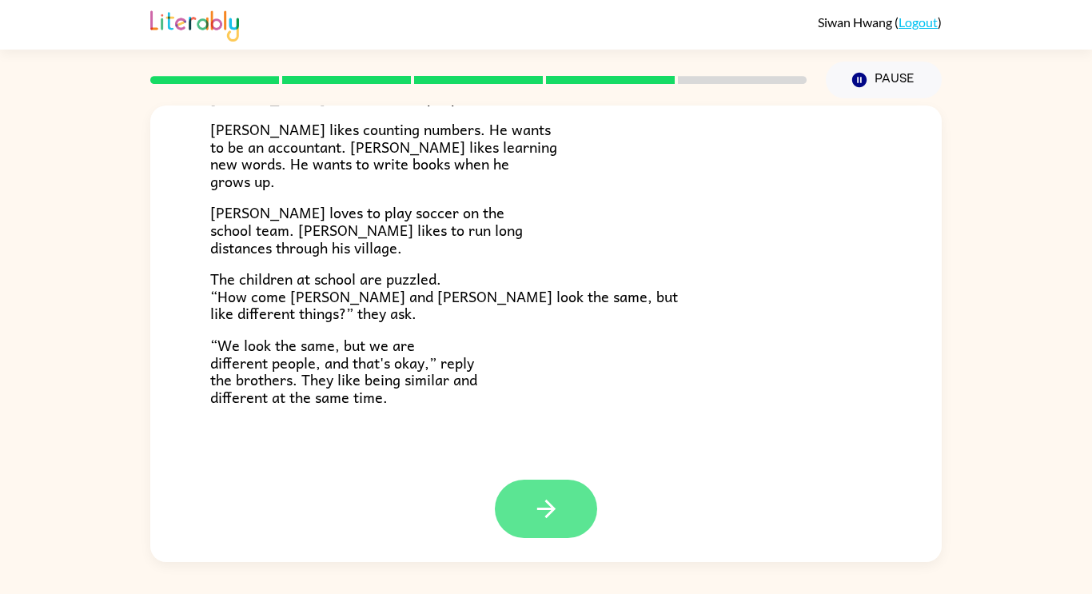
click at [561, 523] on button "button" at bounding box center [546, 509] width 102 height 58
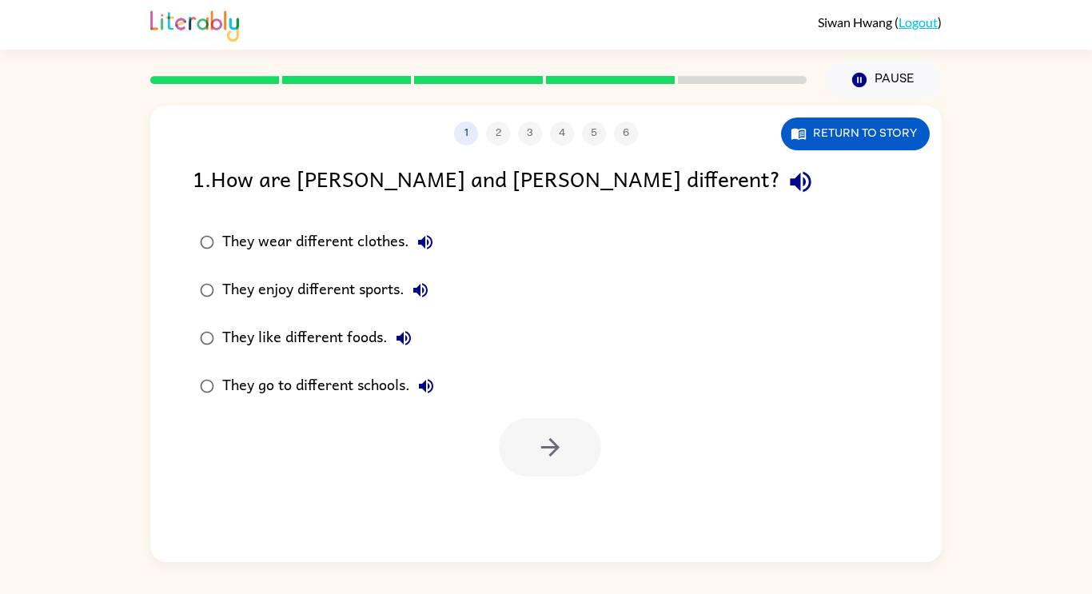
scroll to position [0, 0]
click at [353, 297] on div "They enjoy different sports." at bounding box center [329, 290] width 214 height 32
click at [518, 441] on button "button" at bounding box center [550, 447] width 102 height 58
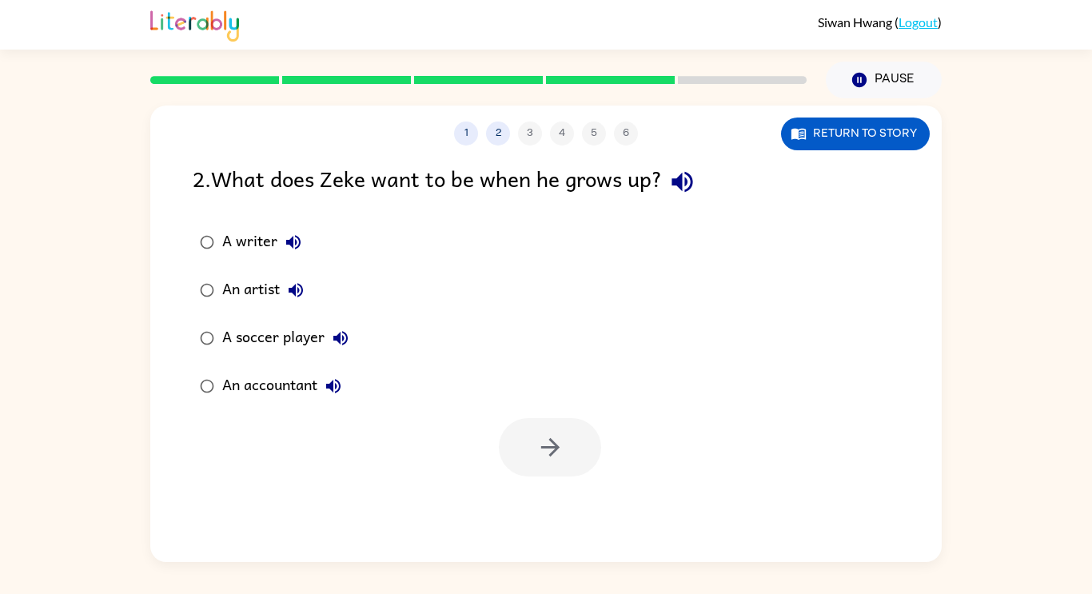
click at [242, 253] on div "A writer" at bounding box center [265, 242] width 87 height 32
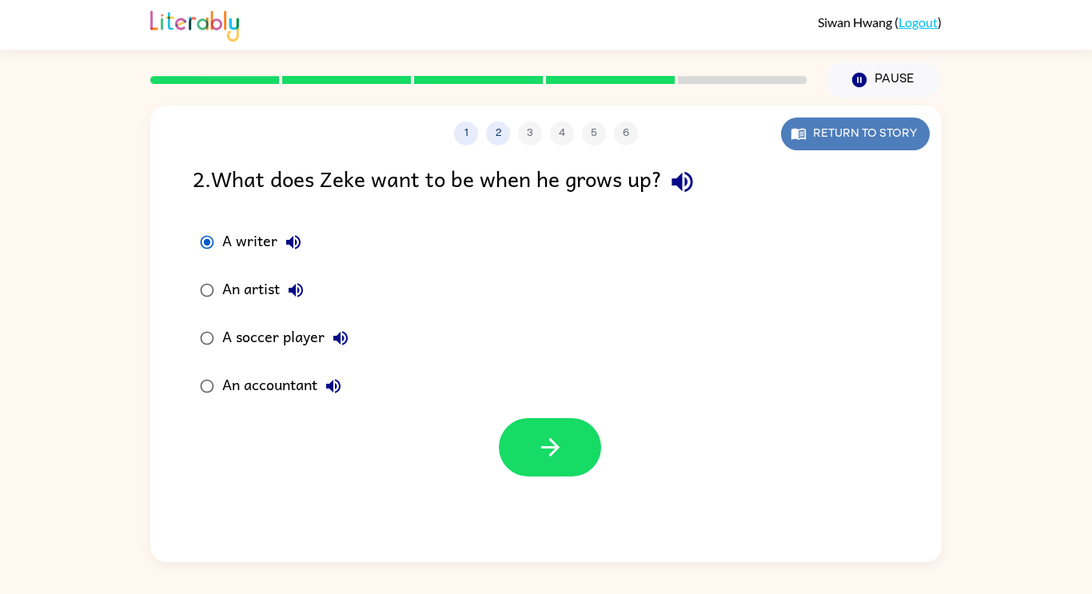
click at [806, 138] on icon "button" at bounding box center [799, 134] width 16 height 16
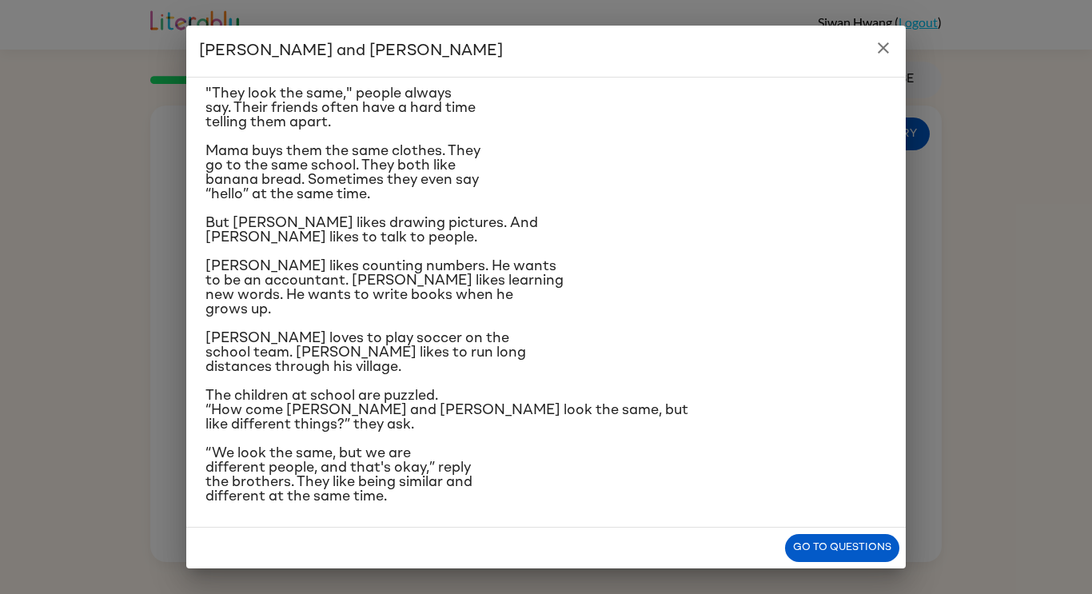
scroll to position [75, 0]
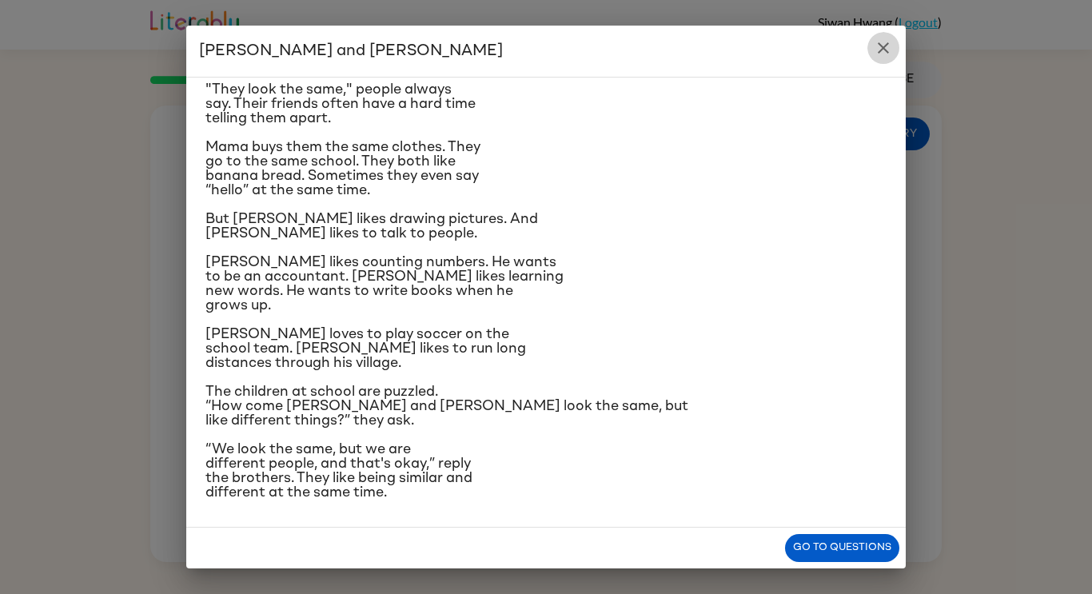
click at [884, 38] on icon "close" at bounding box center [883, 47] width 19 height 19
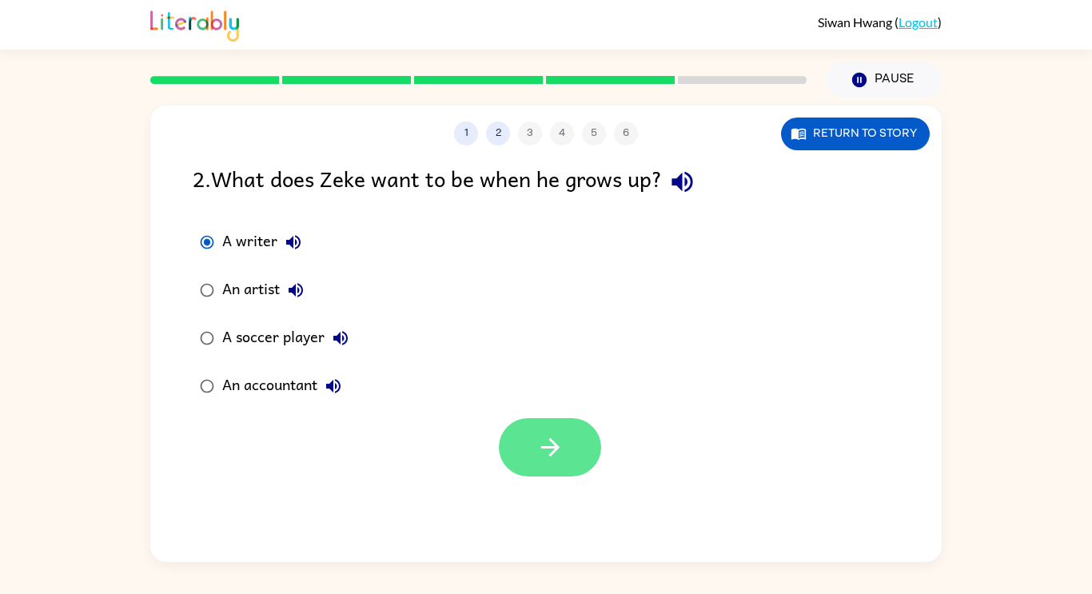
click at [526, 466] on button "button" at bounding box center [550, 447] width 102 height 58
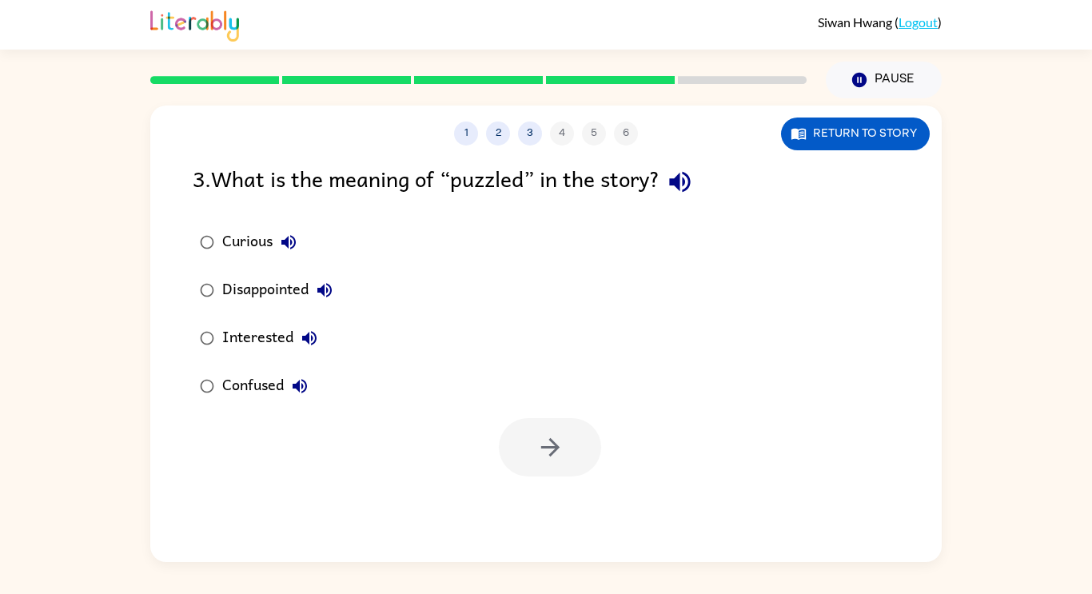
click at [283, 236] on icon "button" at bounding box center [288, 242] width 19 height 19
click at [268, 245] on div "Curious" at bounding box center [263, 242] width 82 height 32
click at [532, 425] on button "button" at bounding box center [550, 447] width 102 height 58
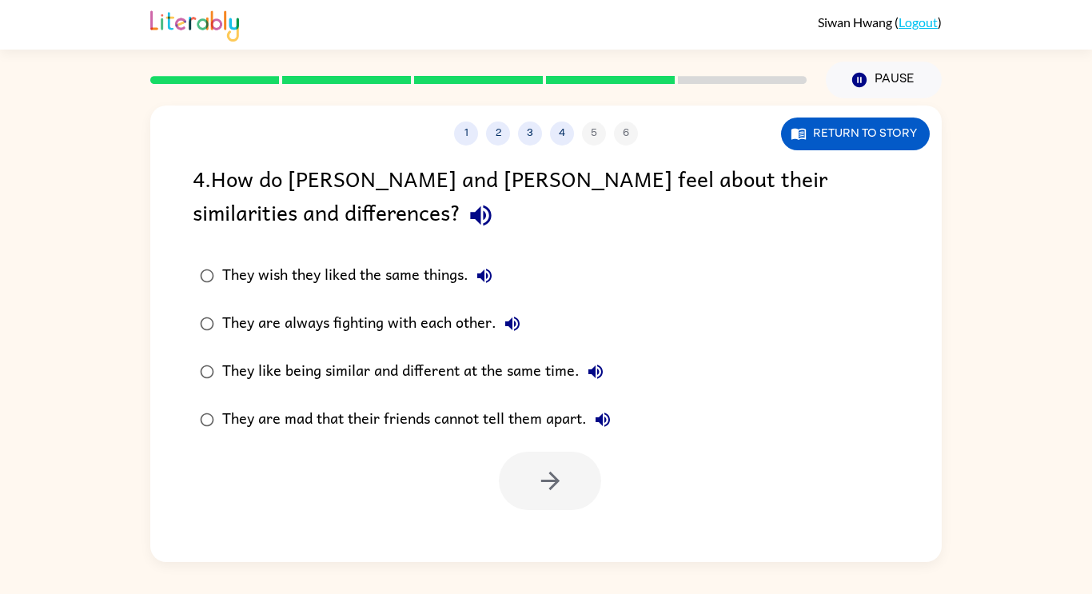
click at [546, 281] on label "They wish they liked the same things." at bounding box center [405, 276] width 443 height 48
click at [534, 372] on div "They like being similar and different at the same time." at bounding box center [416, 372] width 389 height 32
click at [565, 484] on button "button" at bounding box center [550, 481] width 102 height 58
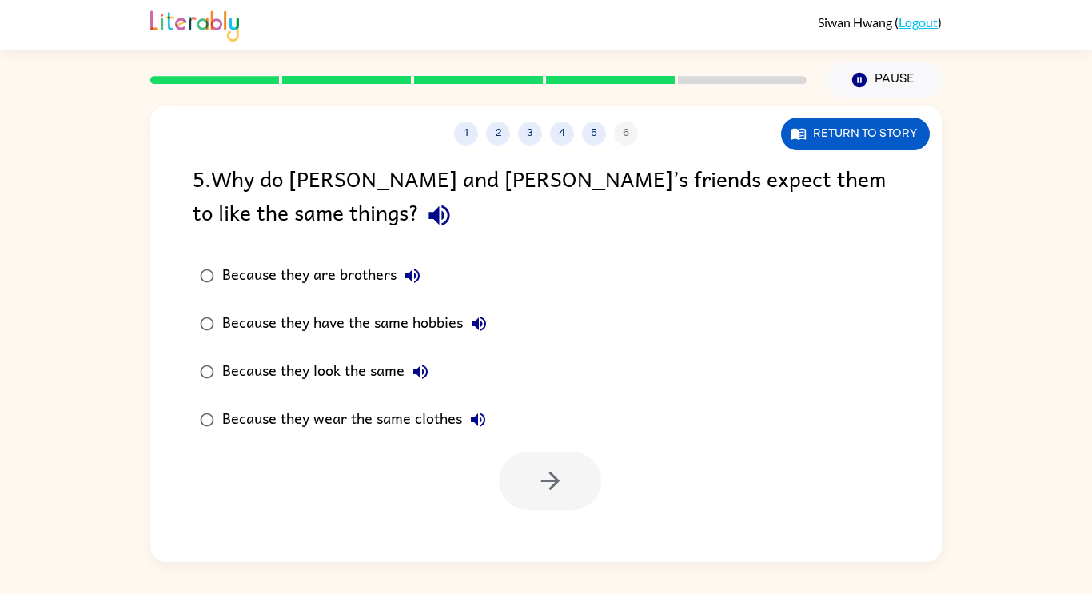
click at [358, 283] on div "Because they are brothers" at bounding box center [325, 276] width 206 height 32
click at [361, 265] on div "Because they are brothers" at bounding box center [325, 276] width 206 height 32
click at [376, 297] on label "Because they are brothers" at bounding box center [343, 276] width 319 height 48
click at [383, 313] on div "Because they have the same hobbies" at bounding box center [358, 324] width 273 height 32
click at [540, 498] on button "button" at bounding box center [550, 481] width 102 height 58
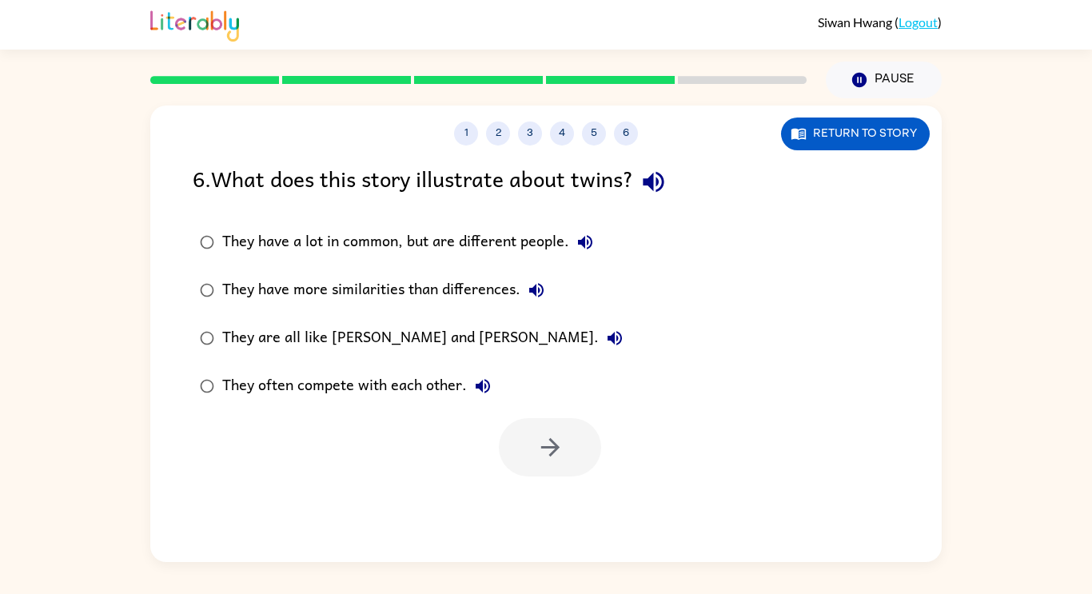
click at [533, 244] on div "They have a lot in common, but are different people." at bounding box center [411, 242] width 379 height 32
click at [552, 454] on icon "button" at bounding box center [550, 447] width 18 height 18
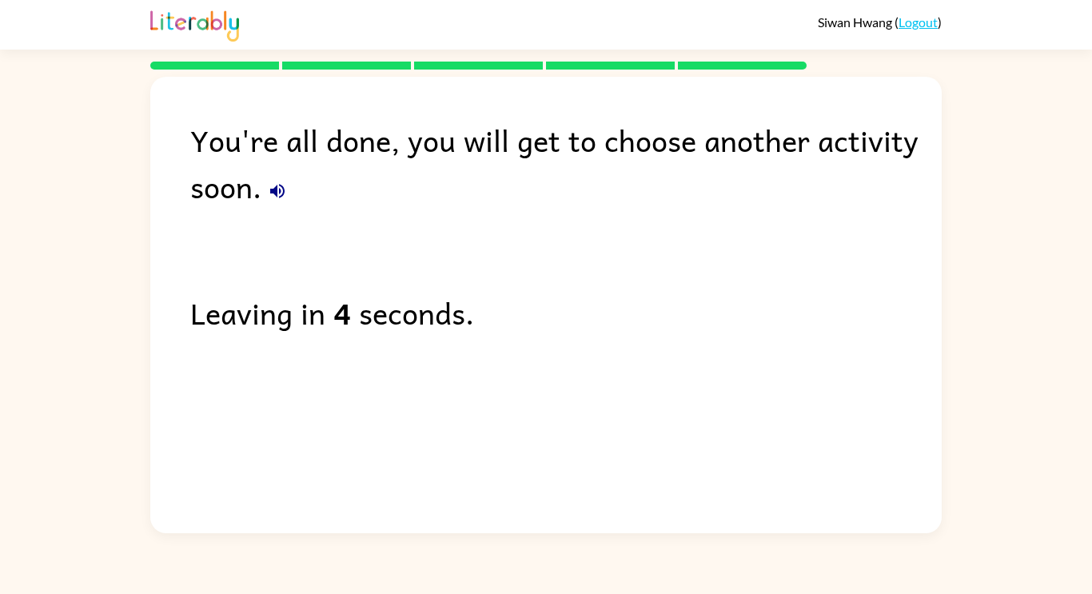
click at [437, 412] on div "You're all done, you will get to choose another activity soon. Leaving in 4 sec…" at bounding box center [546, 301] width 792 height 449
click at [355, 206] on div "You're all done, you will get to choose another activity soon." at bounding box center [566, 163] width 752 height 93
